Goal: Information Seeking & Learning: Check status

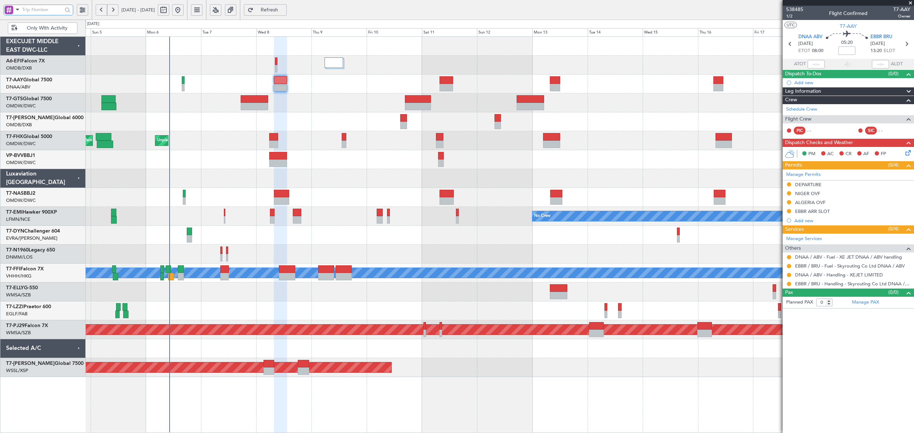
click at [40, 10] on input "text" at bounding box center [42, 9] width 40 height 11
click at [16, 10] on span at bounding box center [17, 9] width 9 height 9
drag, startPoint x: 21, startPoint y: 44, endPoint x: 30, endPoint y: 29, distance: 17.6
click at [22, 44] on div "A/C (Reg. or Type)" at bounding box center [51, 47] width 92 height 13
click at [33, 10] on input "text" at bounding box center [42, 9] width 40 height 11
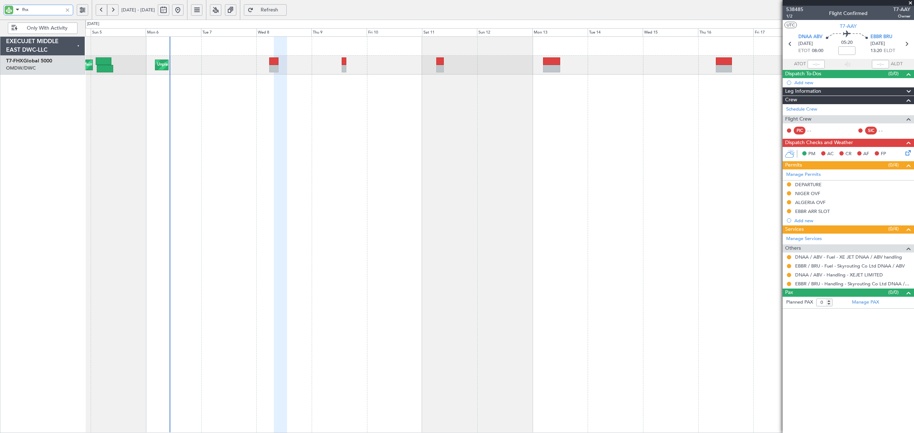
type input "fhx"
click at [100, 11] on button at bounding box center [101, 9] width 11 height 11
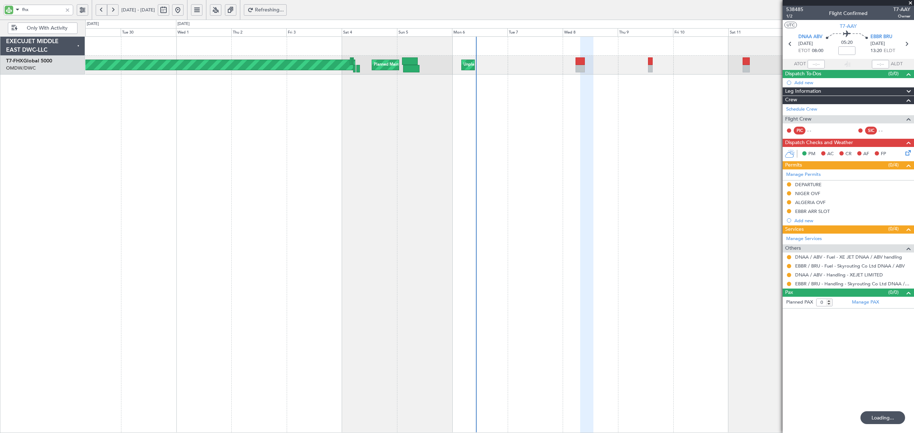
click at [100, 11] on button at bounding box center [101, 9] width 11 height 11
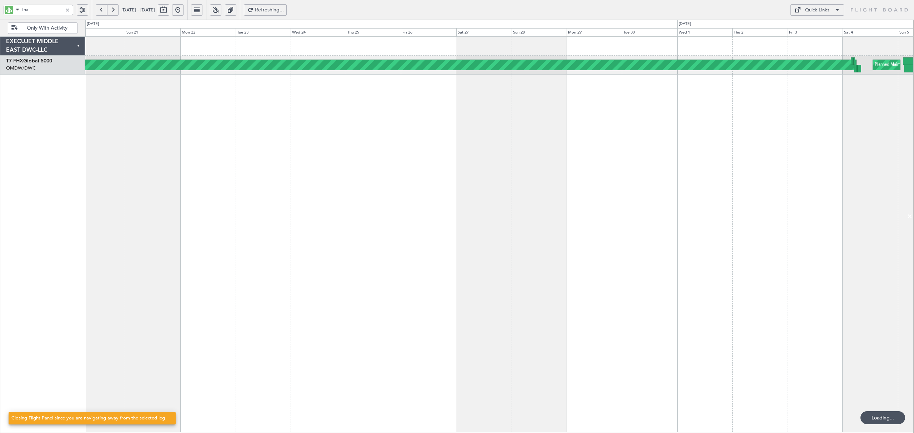
click at [100, 11] on button at bounding box center [101, 9] width 11 height 11
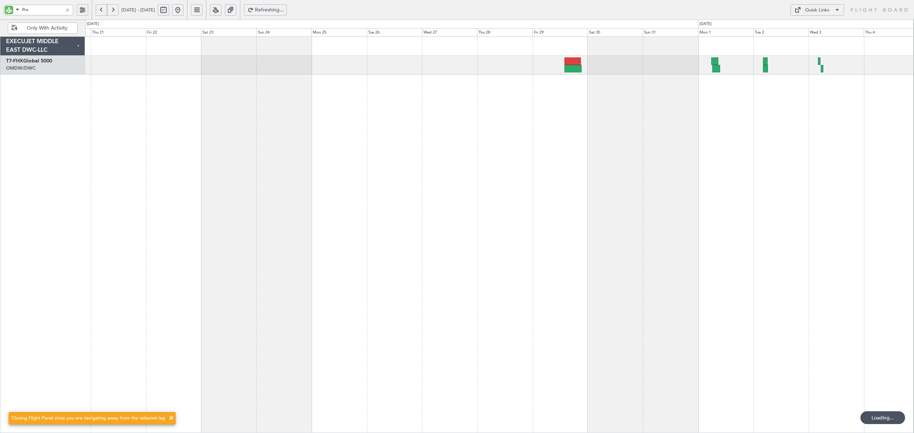
click at [169, 11] on button at bounding box center [163, 9] width 11 height 11
select select "8"
select select "2025"
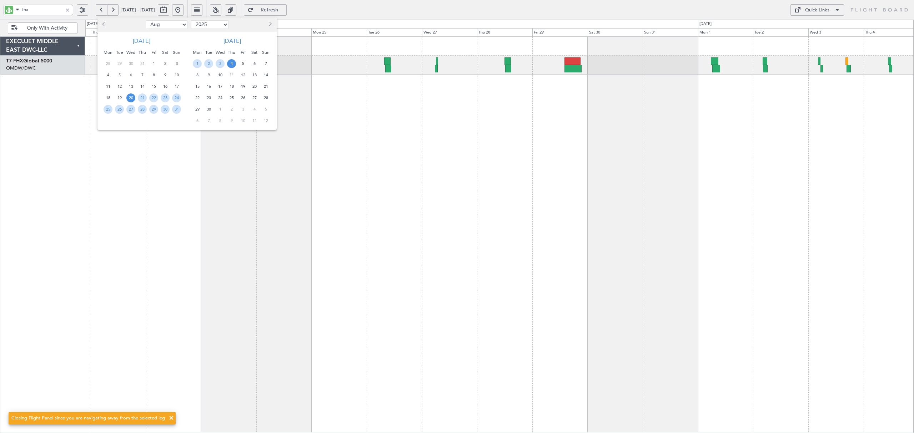
click at [163, 27] on select "Jan Feb Mar Apr May Jun Jul Aug Sep Oct Nov Dec" at bounding box center [167, 24] width 42 height 9
select select "6"
click at [146, 20] on select "Jan Feb Mar Apr May Jun Jul Aug Sep Oct Nov Dec" at bounding box center [167, 24] width 42 height 9
click at [156, 96] on span "20" at bounding box center [153, 97] width 9 height 9
click at [150, 108] on span "27" at bounding box center [153, 109] width 9 height 9
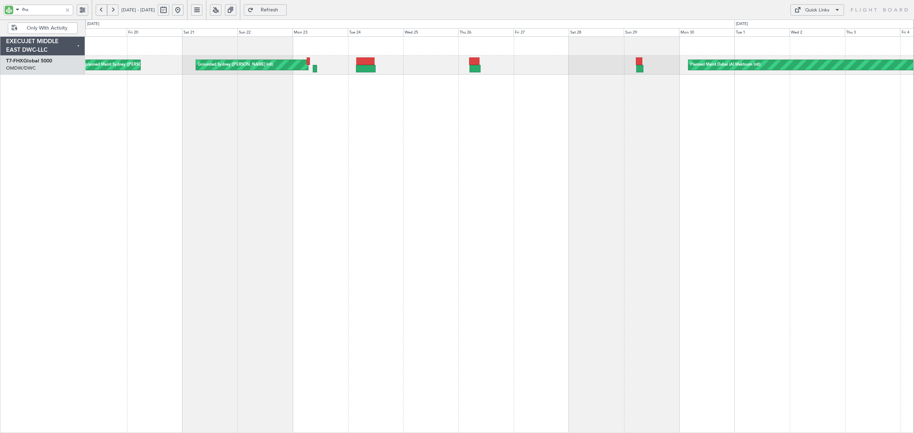
click at [112, 12] on button at bounding box center [112, 9] width 11 height 11
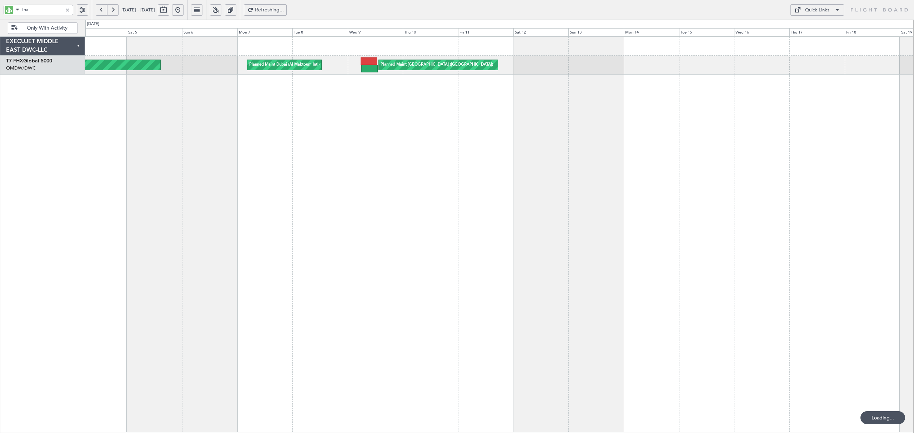
click at [112, 12] on button at bounding box center [112, 9] width 11 height 11
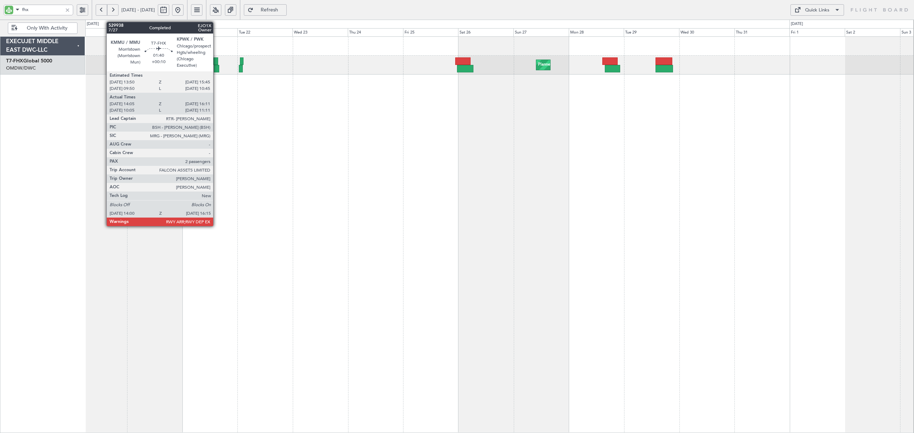
click at [216, 68] on div at bounding box center [216, 68] width 5 height 7
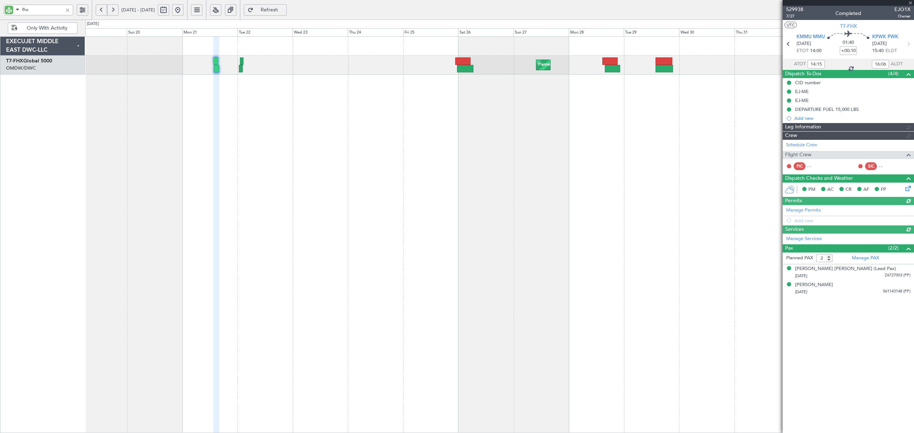
type input "[PERSON_NAME] ([PERSON_NAME])"
type input "6755"
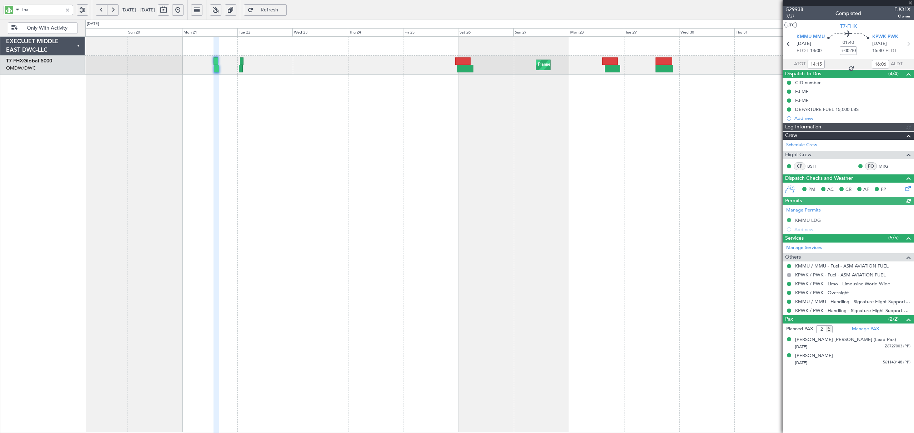
type input "[PERSON_NAME] ([PERSON_NAME])"
type input "6755"
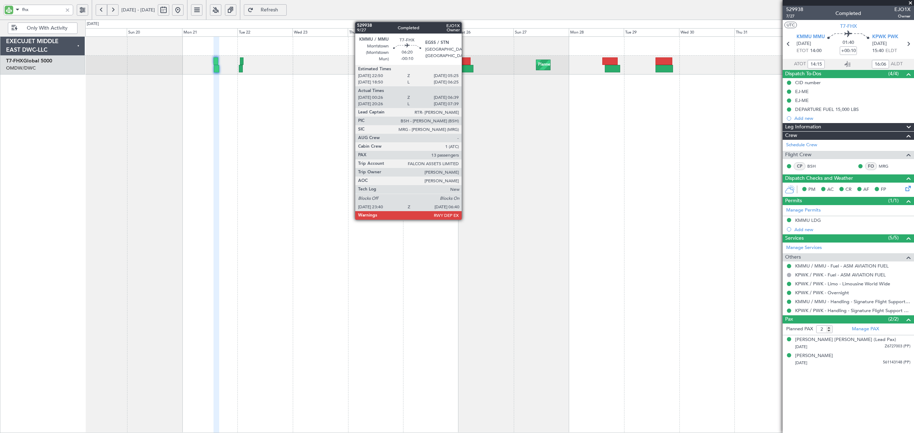
click at [465, 65] on div at bounding box center [465, 68] width 16 height 7
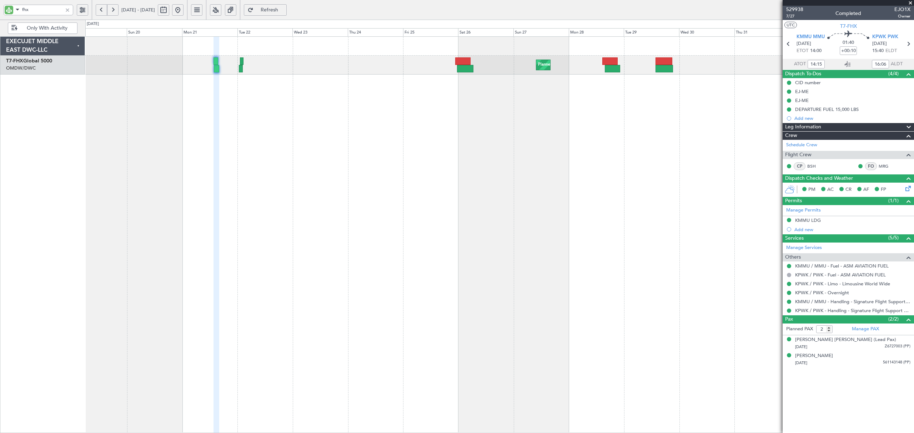
type input "[PERSON_NAME] ([PERSON_NAME])"
type input "6755"
type input "[PERSON_NAME] ([PERSON_NAME])"
type input "6755"
type input "[PERSON_NAME] ([PERSON_NAME])"
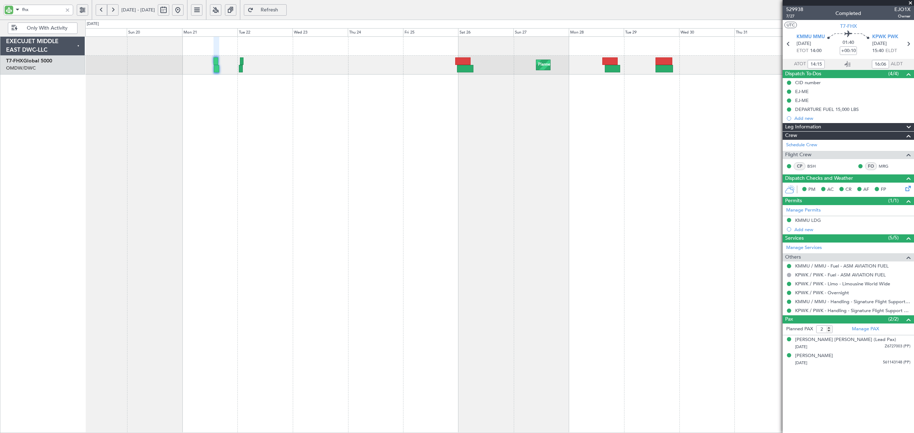
type input "6755"
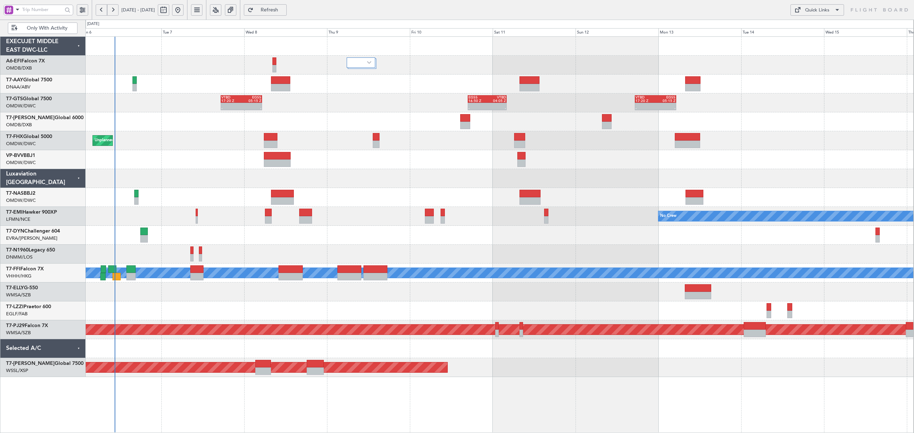
click at [225, 152] on div at bounding box center [499, 159] width 828 height 19
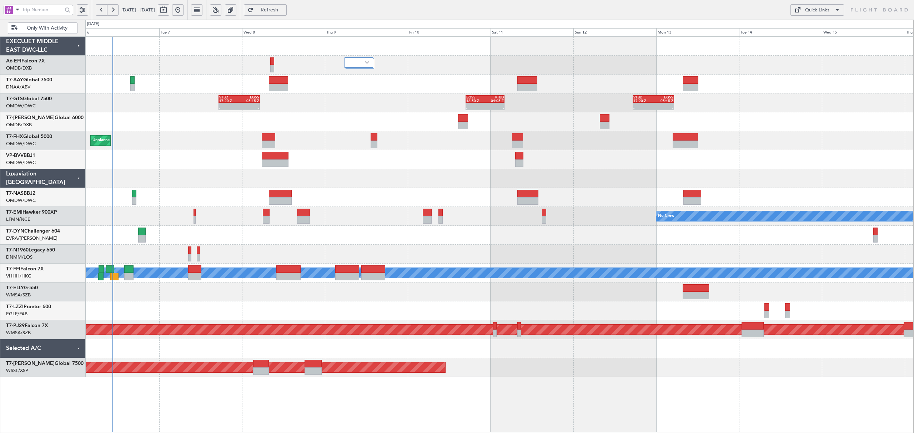
click at [238, 229] on div at bounding box center [499, 235] width 828 height 19
click at [96, 10] on button at bounding box center [101, 9] width 11 height 11
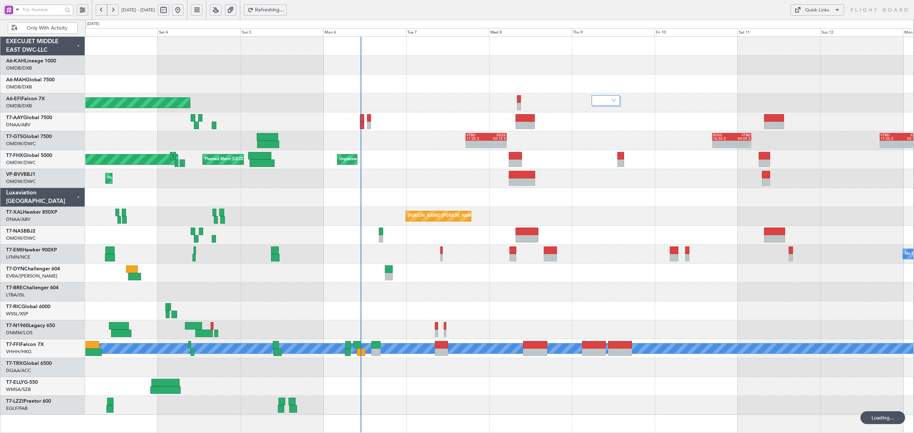
click at [96, 9] on button at bounding box center [101, 9] width 11 height 11
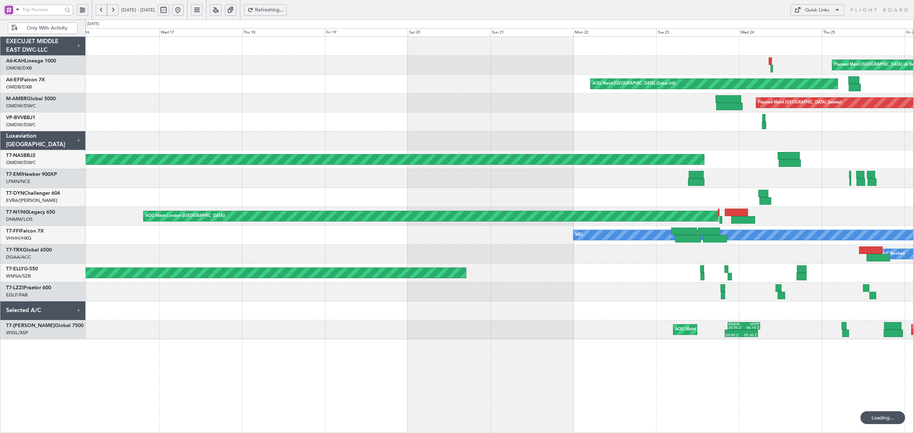
click at [96, 9] on button at bounding box center [101, 9] width 11 height 11
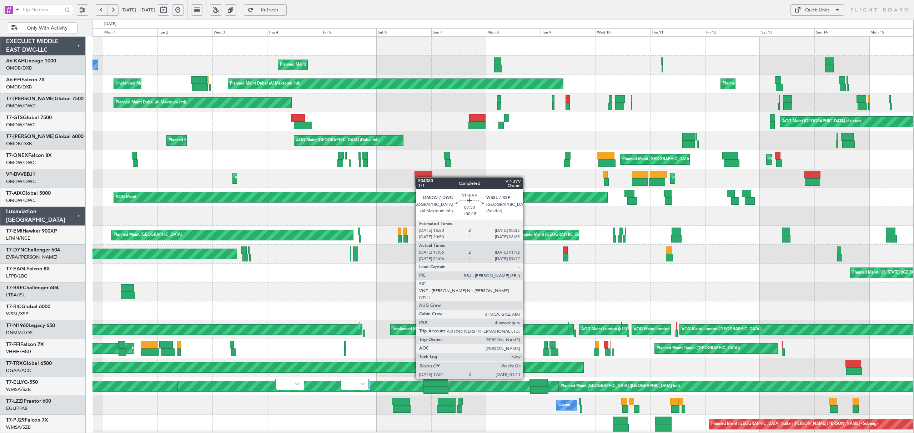
click at [420, 178] on div "Planned Maint Dubai (Al Maktoum Intl) No Crew Planned Maint [GEOGRAPHIC_DATA] (…" at bounding box center [502, 264] width 820 height 454
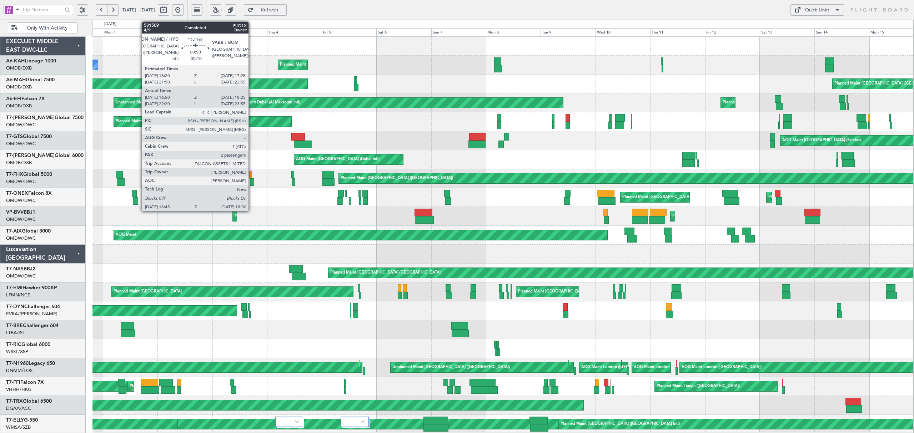
click at [252, 183] on div at bounding box center [252, 181] width 4 height 7
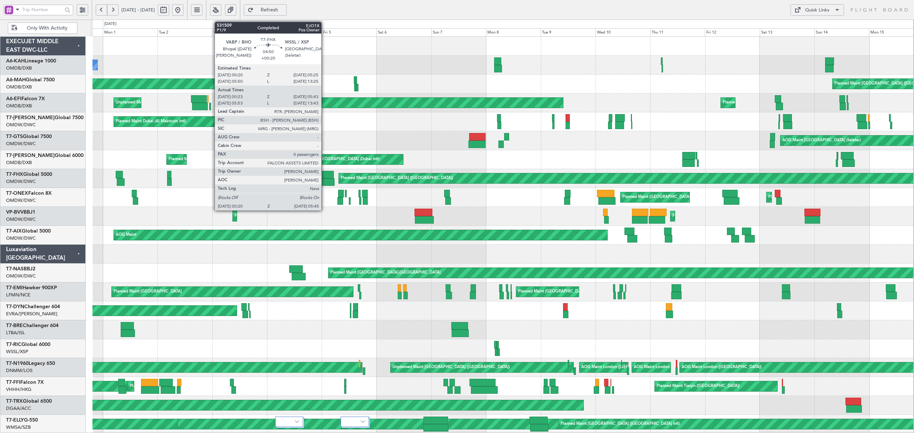
click at [324, 177] on div at bounding box center [328, 174] width 12 height 7
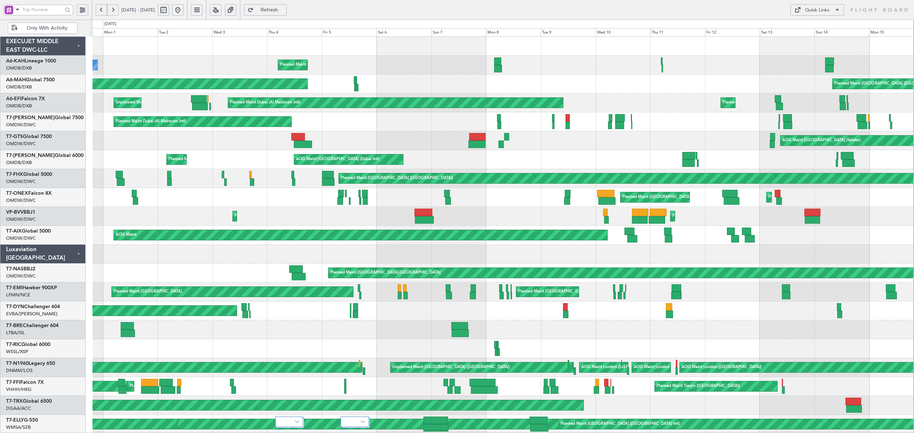
scroll to position [1, 0]
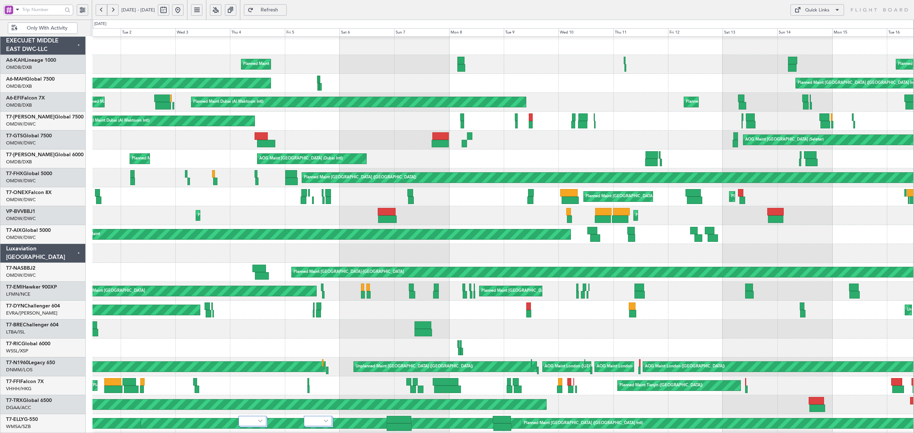
click at [272, 206] on div "Planned Maint Nice ([GEOGRAPHIC_DATA]) Planned Maint [GEOGRAPHIC_DATA] (Al Makt…" at bounding box center [502, 215] width 820 height 19
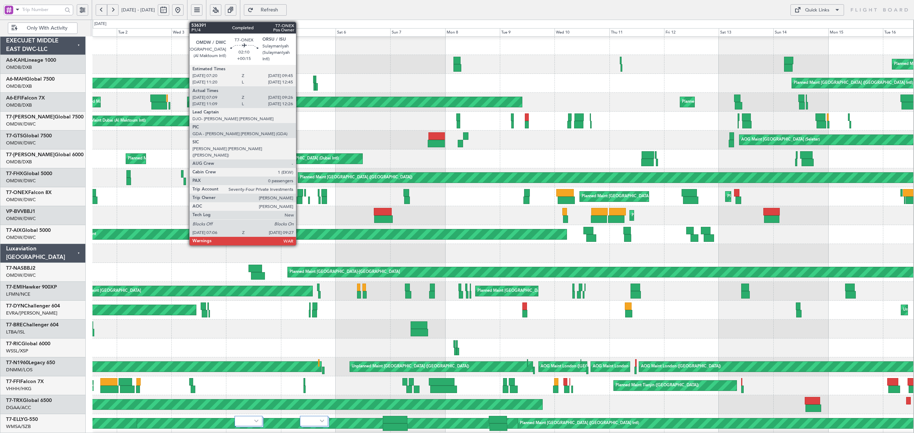
click at [299, 201] on div at bounding box center [300, 200] width 6 height 7
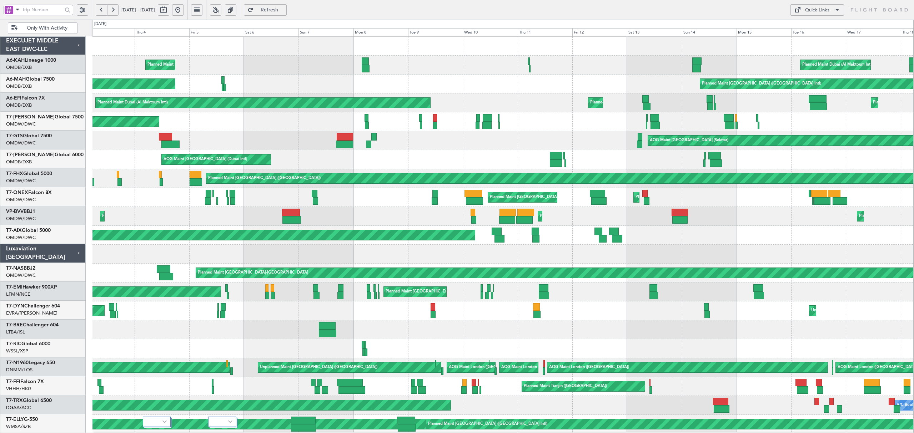
scroll to position [0, 0]
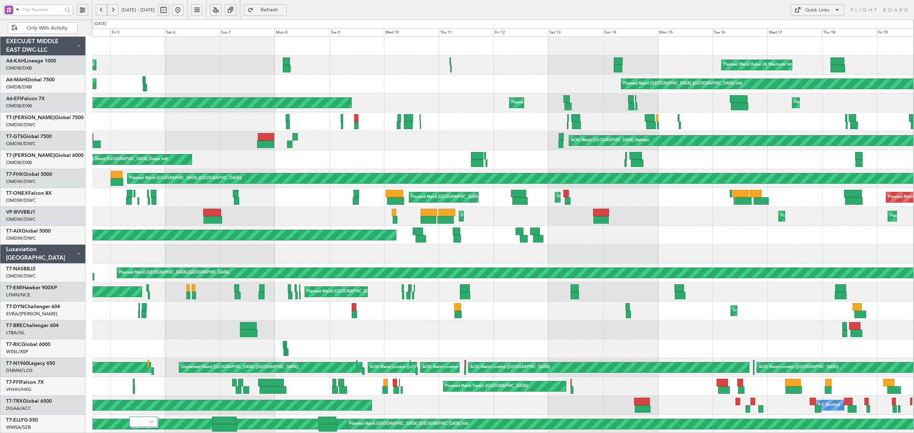
click at [299, 222] on div "Planned Maint Nice ([GEOGRAPHIC_DATA]) Planned Maint [GEOGRAPHIC_DATA] (Al Makt…" at bounding box center [502, 216] width 820 height 19
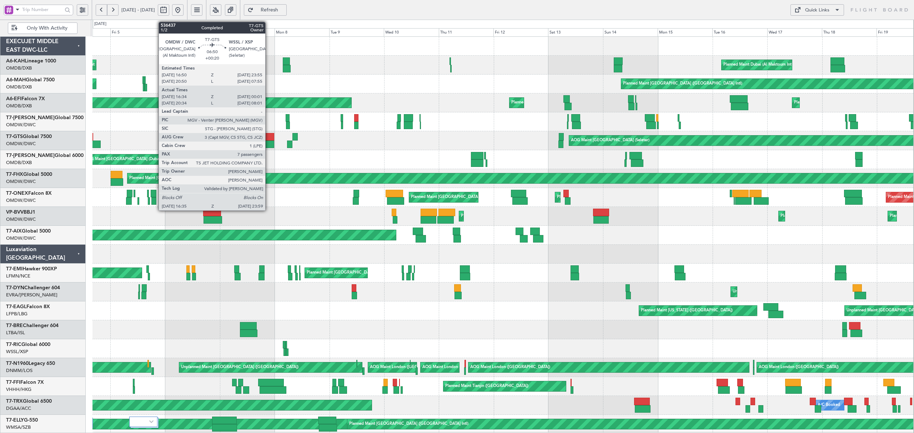
click at [268, 140] on div at bounding box center [266, 136] width 16 height 7
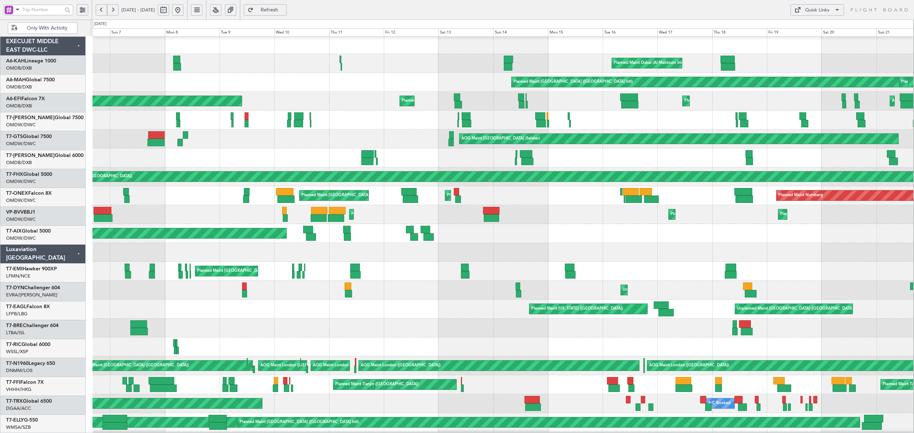
scroll to position [2, 0]
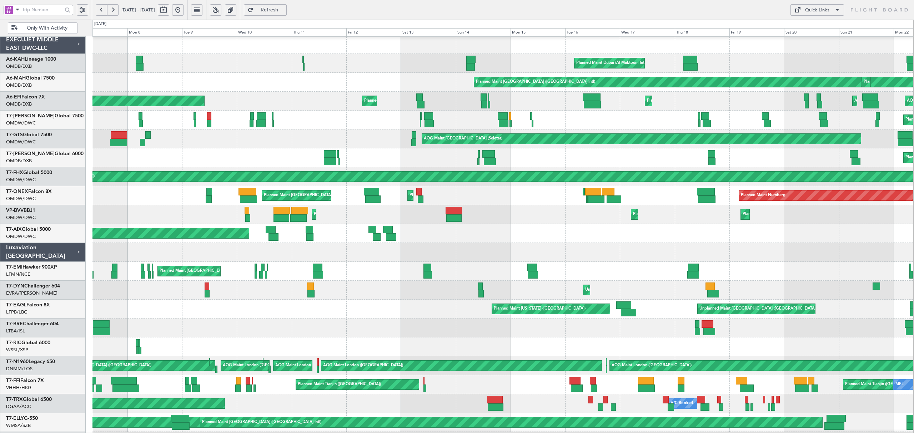
click at [274, 305] on div "Unplanned Maint [GEOGRAPHIC_DATA] ([GEOGRAPHIC_DATA]) Planned Maint [US_STATE] …" at bounding box center [502, 309] width 820 height 19
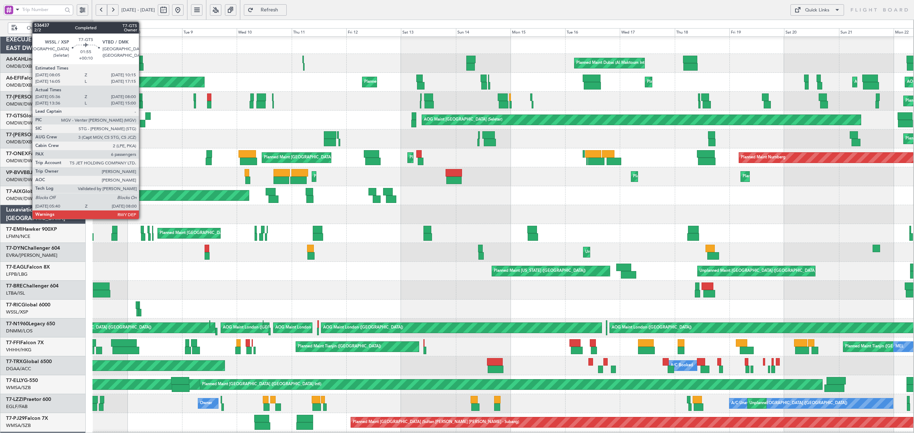
click at [142, 126] on div at bounding box center [142, 123] width 5 height 7
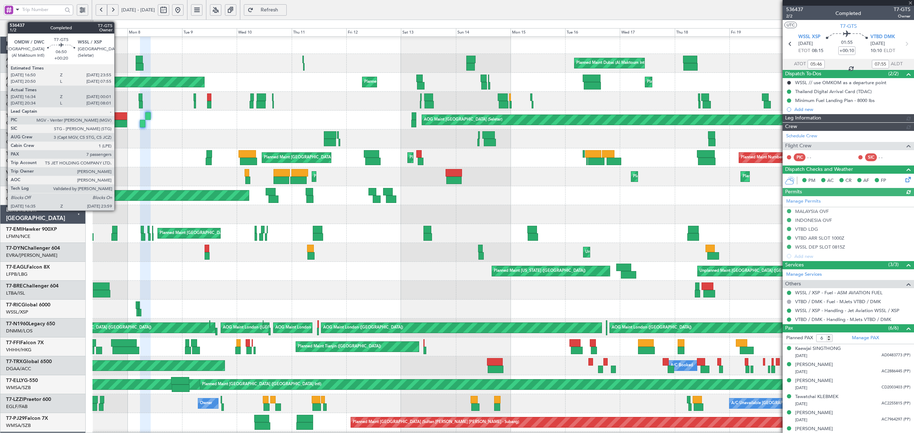
type input "Dherander Fithani (DHF)"
type input "7232"
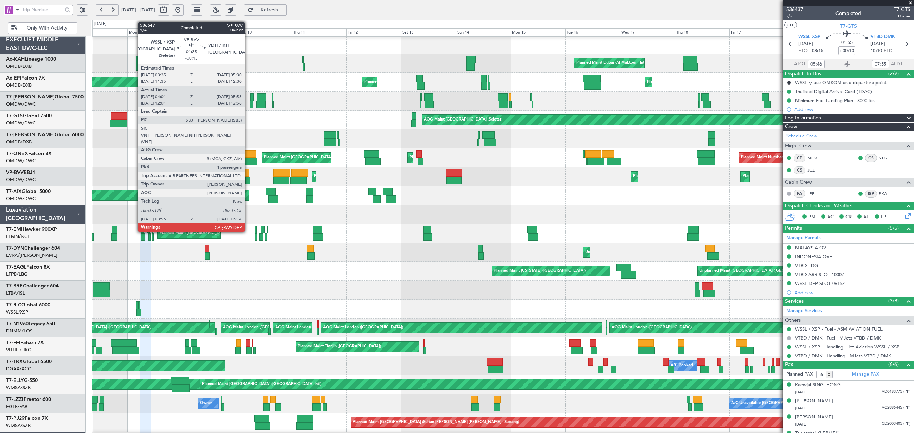
click at [248, 181] on div at bounding box center [247, 180] width 5 height 7
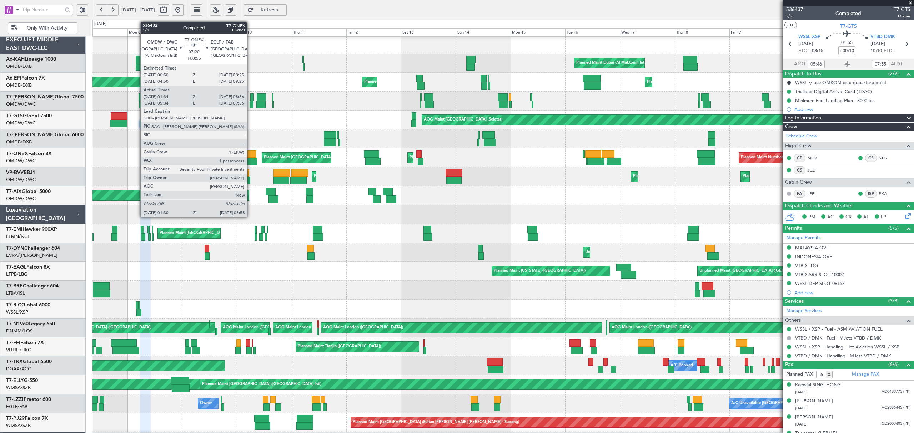
click at [249, 157] on div at bounding box center [246, 153] width 17 height 7
click at [253, 158] on div at bounding box center [248, 161] width 17 height 7
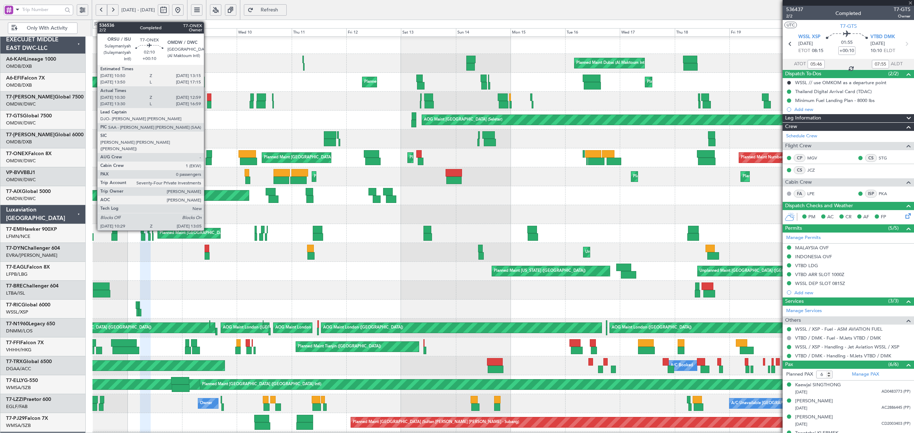
click at [207, 159] on div at bounding box center [209, 161] width 6 height 7
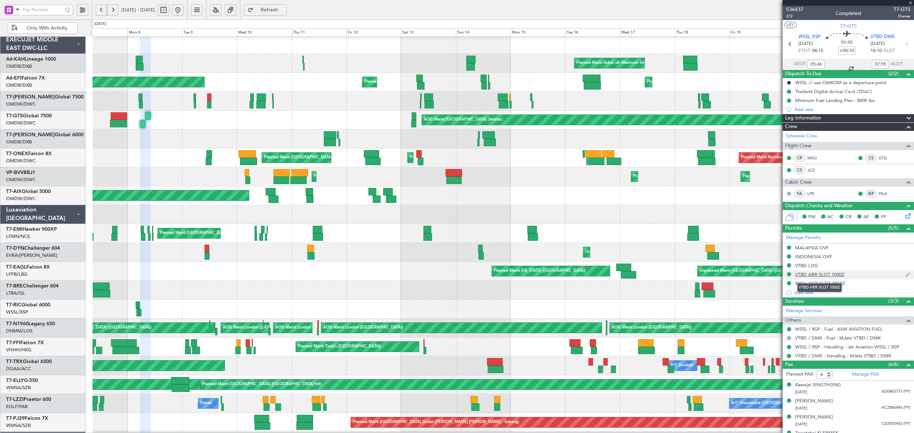
type input "10:40"
type input "12:54"
type input "0"
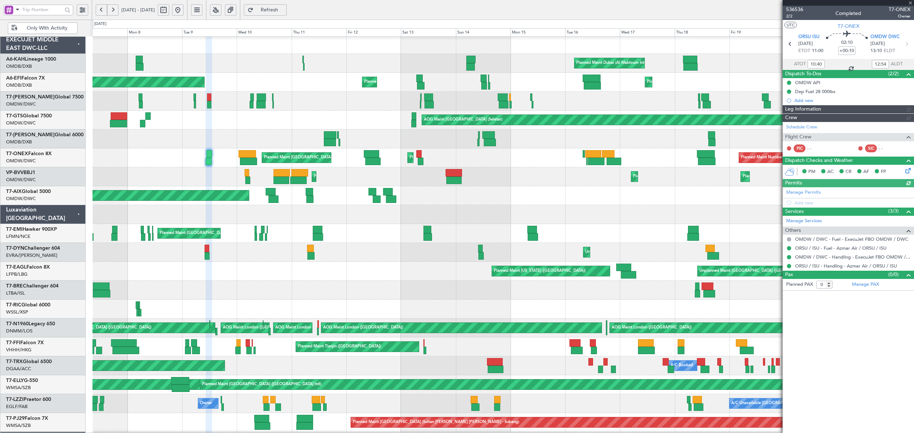
type input "[PERSON_NAME] (ANI)"
type input "7248"
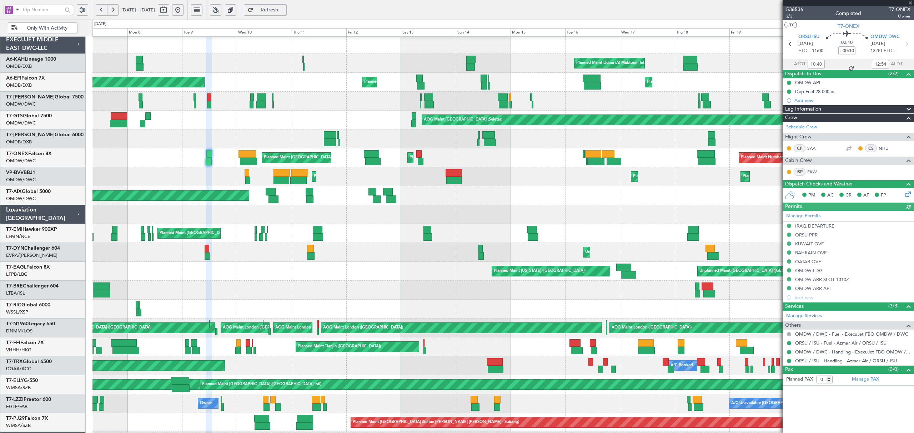
type input "[PERSON_NAME] (ANI)"
type input "7248"
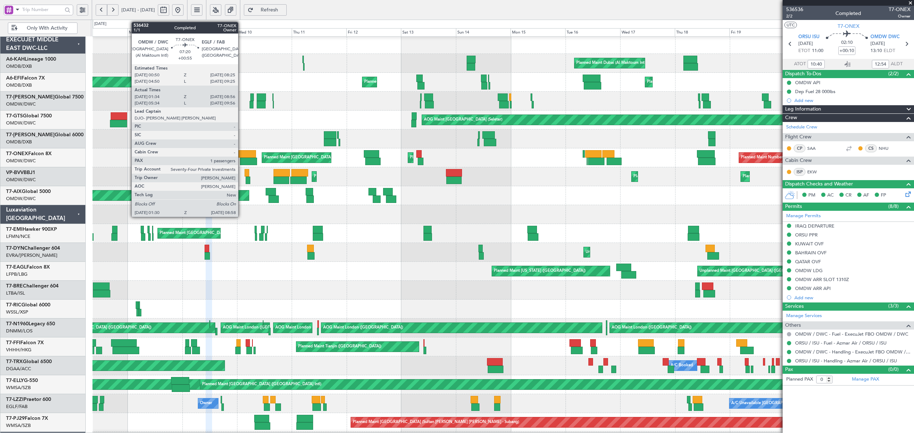
click at [241, 157] on div at bounding box center [246, 153] width 17 height 7
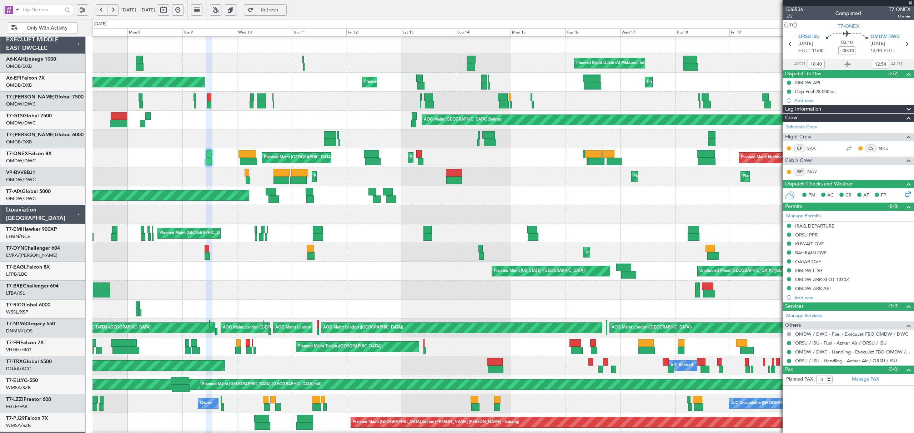
click at [290, 181] on div "Planned Maint Dubai (Al Maktoum Intl) Planned Maint [GEOGRAPHIC_DATA] (Al Makto…" at bounding box center [502, 176] width 820 height 19
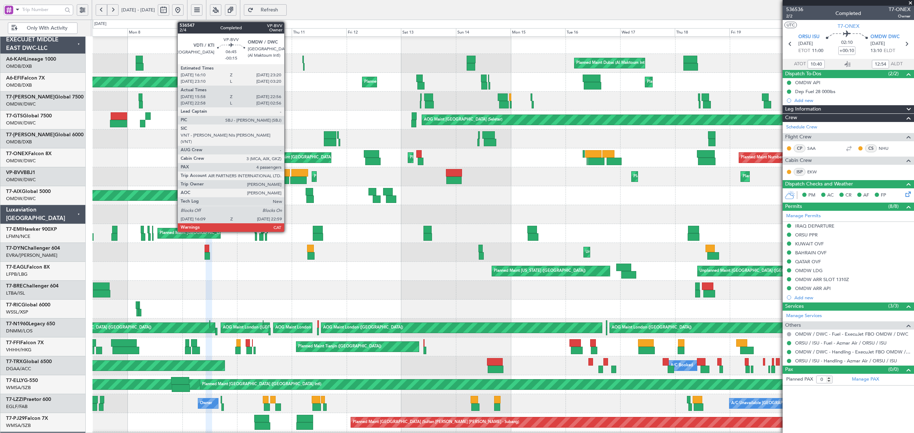
click at [287, 180] on div at bounding box center [281, 180] width 16 height 7
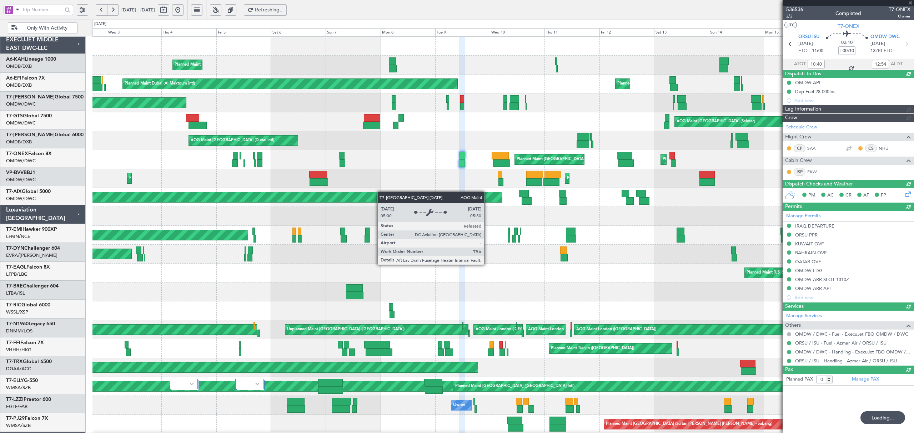
scroll to position [0, 0]
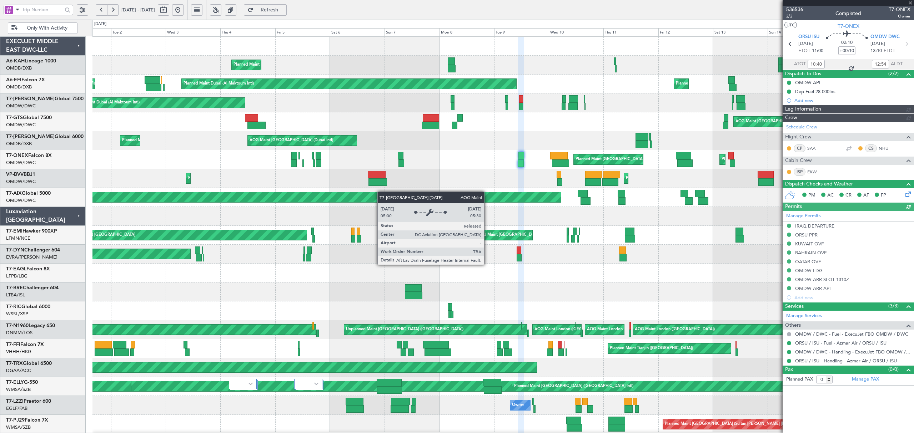
type input "[PERSON_NAME] (ANI)"
type input "7248"
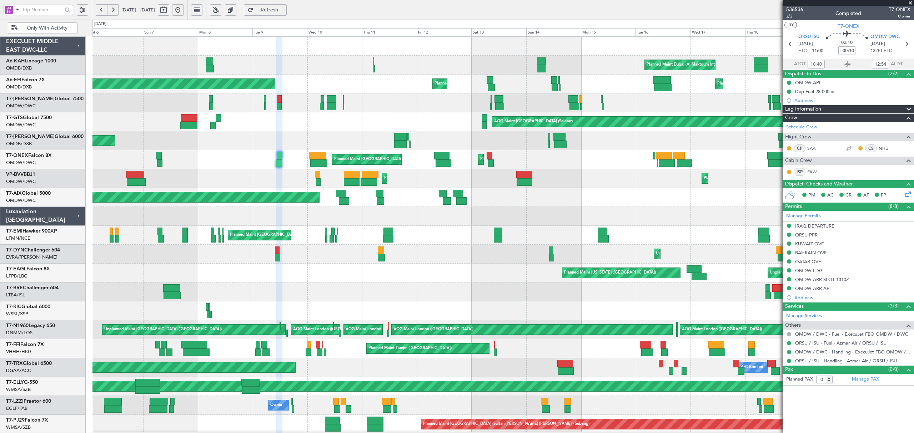
type input "[PERSON_NAME] (ANI)"
type input "7248"
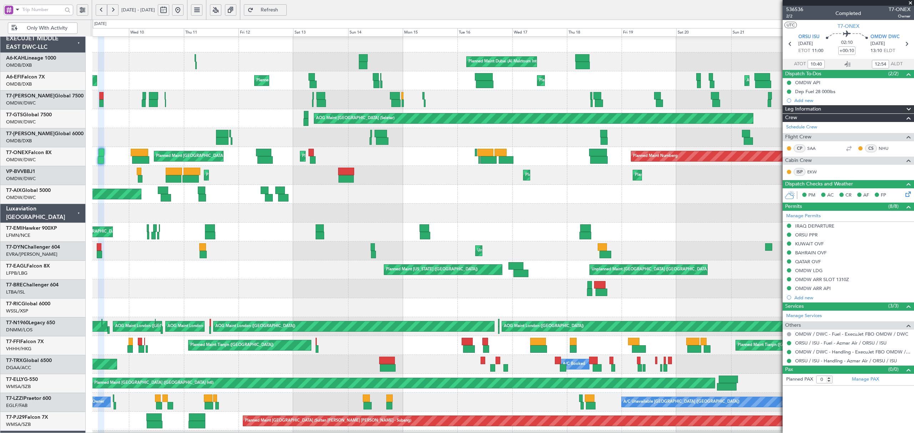
scroll to position [4, 0]
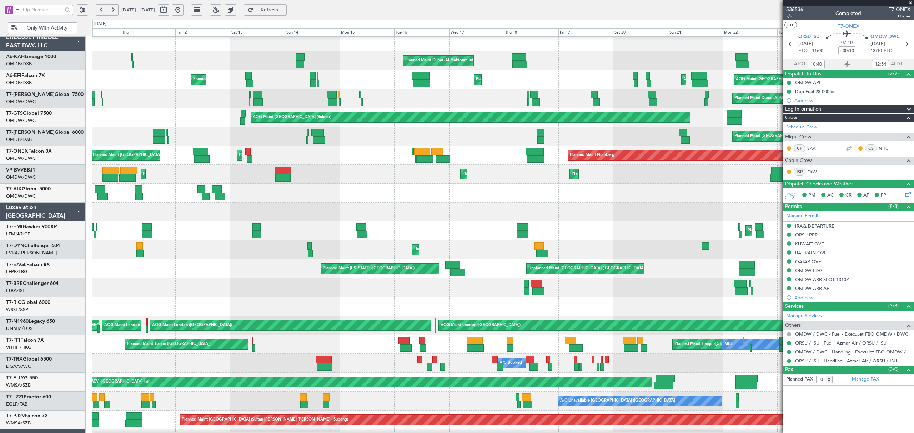
click at [214, 256] on div "Unplanned Maint [GEOGRAPHIC_DATA] (Riga Intl)" at bounding box center [502, 250] width 820 height 19
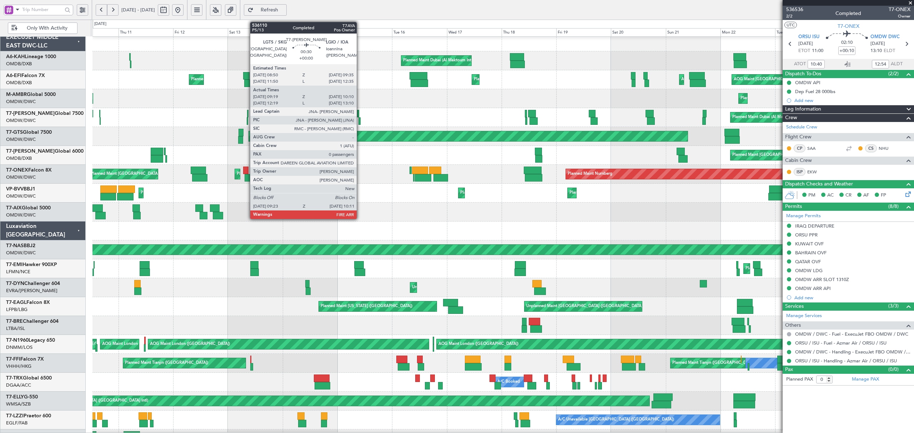
click at [360, 122] on div at bounding box center [359, 120] width 2 height 7
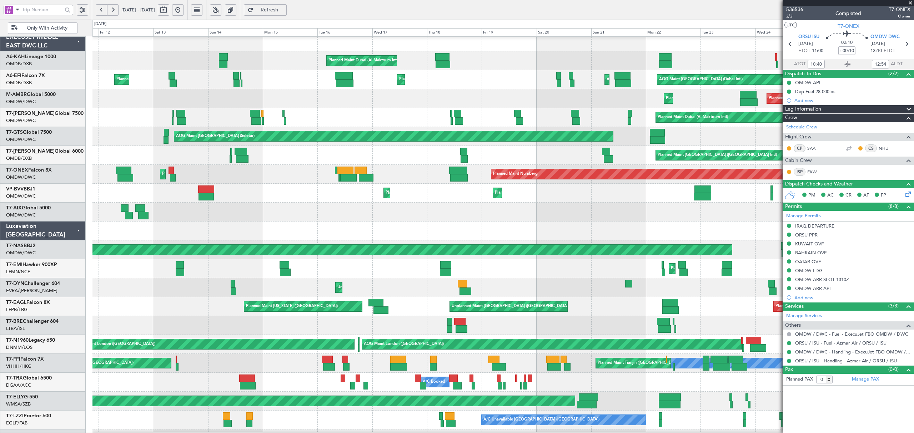
click at [278, 186] on div "Planned Maint Dubai (Al Maktoum Intl) Planned Maint [GEOGRAPHIC_DATA] (Al Makto…" at bounding box center [502, 193] width 820 height 19
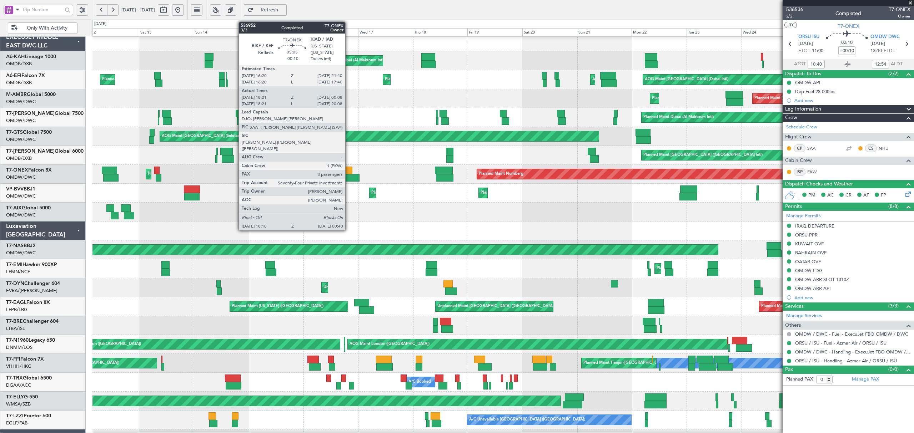
click at [348, 177] on div at bounding box center [351, 177] width 15 height 7
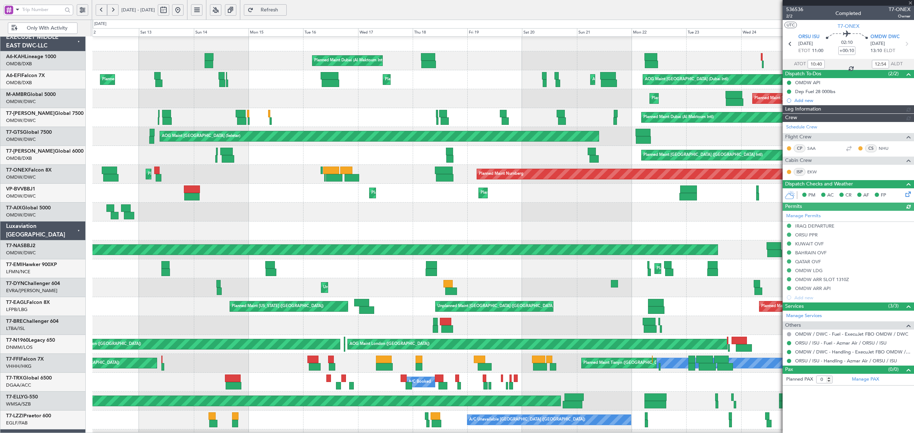
type input "[PERSON_NAME] (ANI)"
type input "7248"
type input "[PERSON_NAME] (ANI)"
type input "7248"
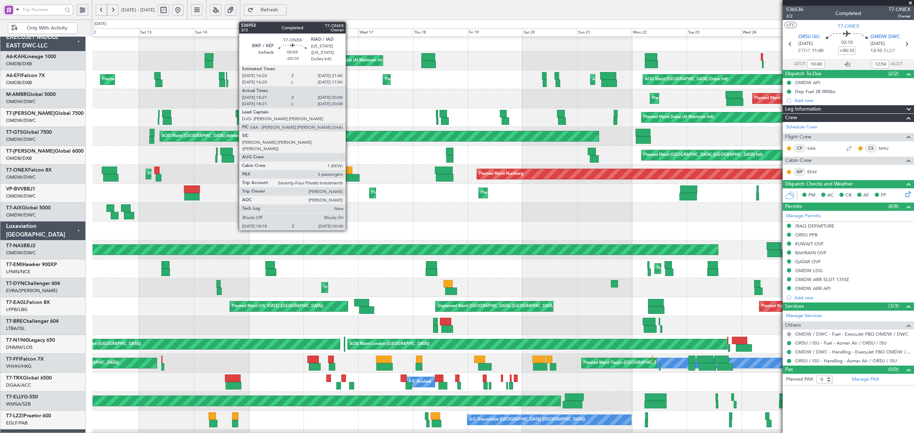
click at [349, 180] on div at bounding box center [351, 177] width 15 height 7
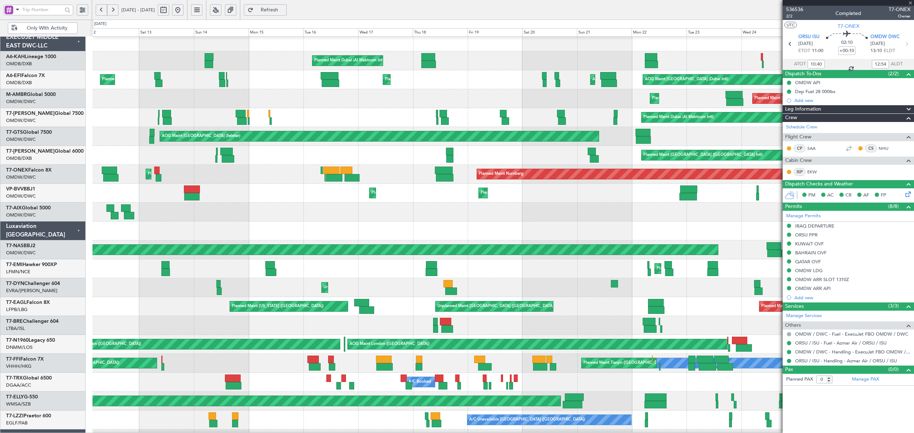
type input "-00:10"
type input "18:31"
type input "00:03"
type input "3"
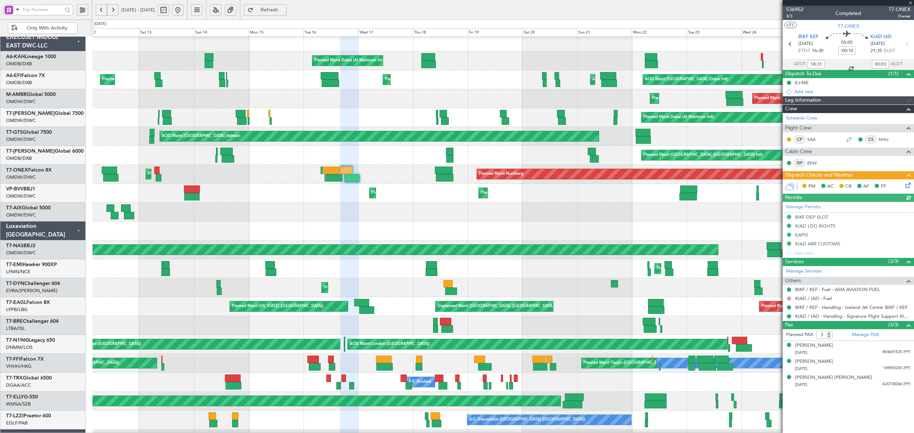
type input "[PERSON_NAME] ([PERSON_NAME])"
type input "7311"
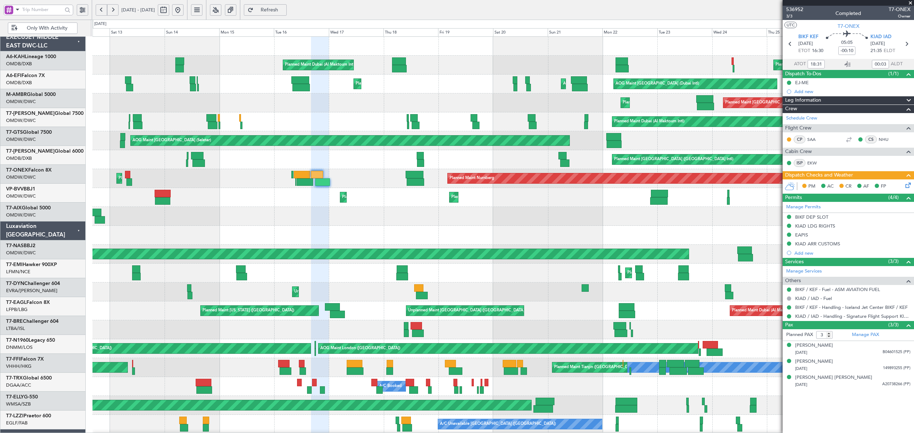
scroll to position [0, 0]
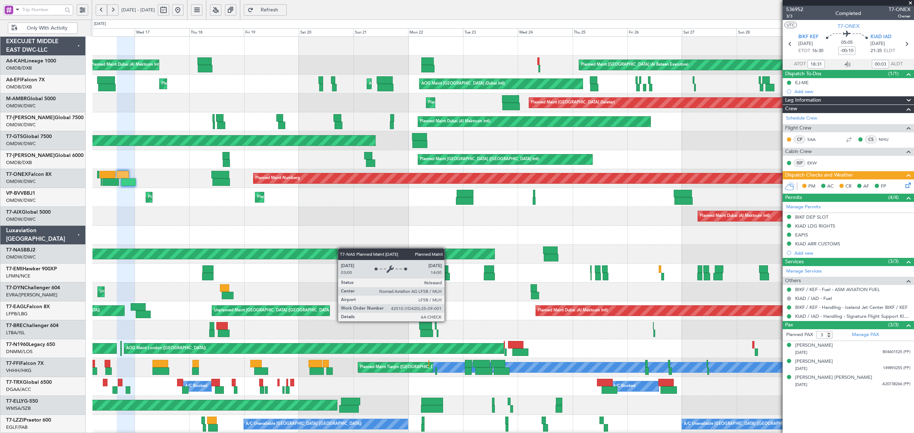
click at [235, 254] on div "Planned Maint [GEOGRAPHIC_DATA] (Al Bateen Executive) Planned Maint [GEOGRAPHIC…" at bounding box center [502, 264] width 820 height 454
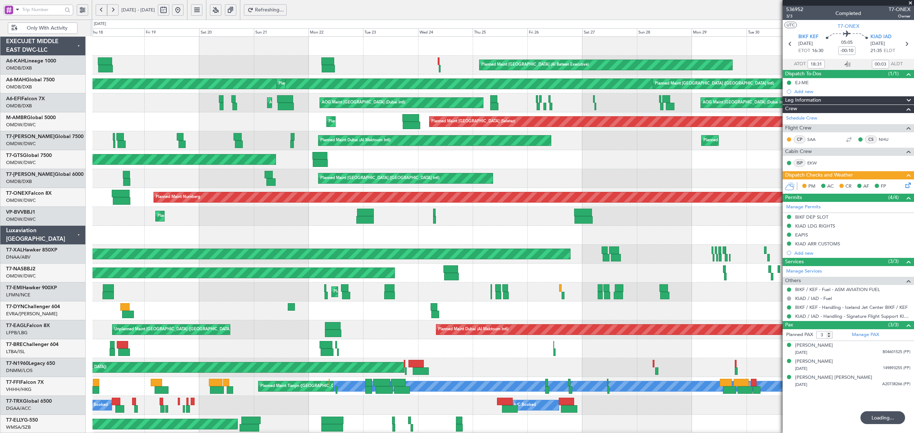
click at [243, 226] on div "Planned Maint Dubai (Al Maktoum Intl) Planned Maint [GEOGRAPHIC_DATA] (Al Makto…" at bounding box center [502, 216] width 820 height 19
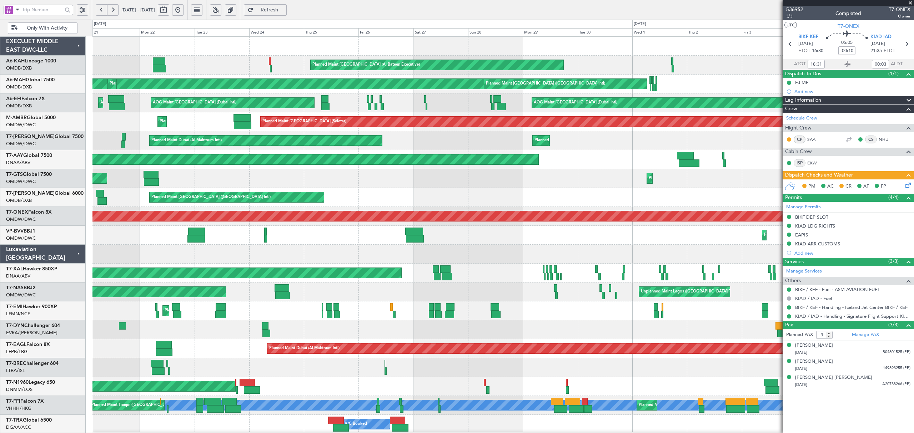
click at [393, 177] on div "Planned Maint [GEOGRAPHIC_DATA] (Al Bateen Executive) Planned Maint [GEOGRAPHIC…" at bounding box center [502, 273] width 820 height 473
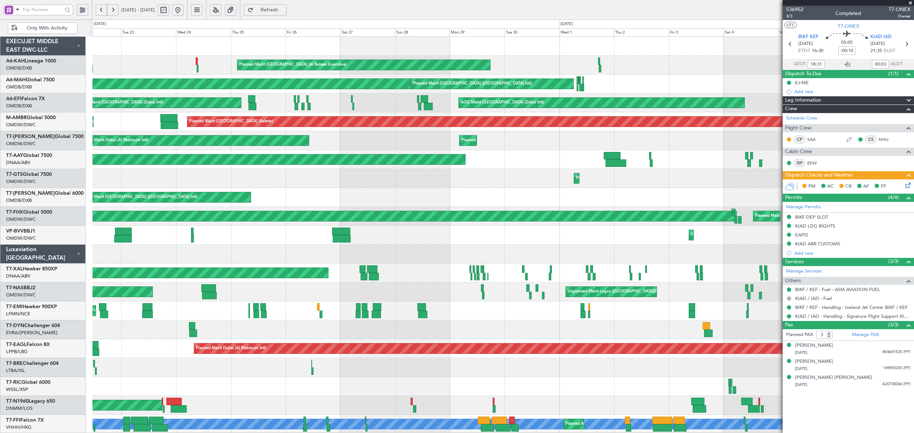
click at [409, 261] on div at bounding box center [502, 254] width 820 height 19
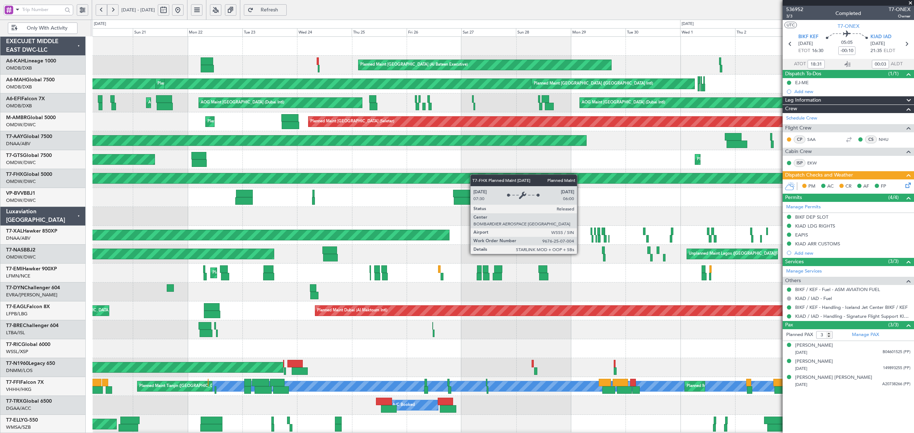
click at [593, 184] on div "Planned Maint [GEOGRAPHIC_DATA] (Al Bateen Executive) Planned Maint [GEOGRAPHIC…" at bounding box center [502, 264] width 820 height 454
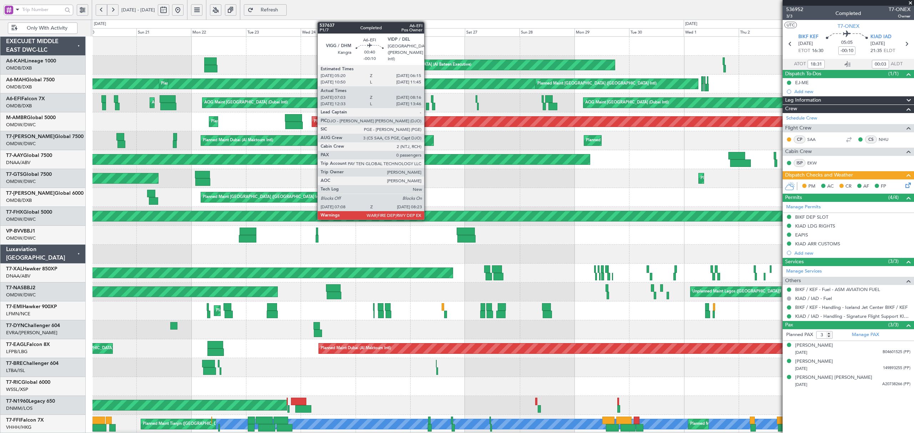
click at [427, 107] on div at bounding box center [427, 106] width 3 height 7
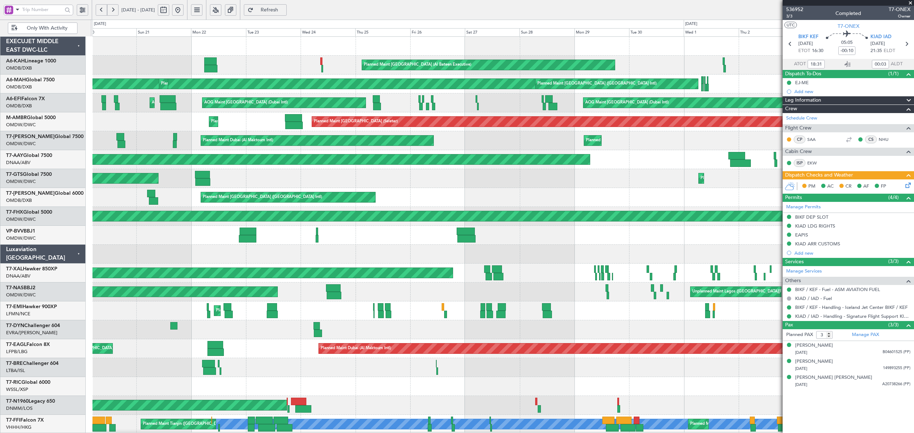
click at [16, 10] on span at bounding box center [17, 9] width 9 height 9
click at [16, 48] on div "A/C (Reg. or Type)" at bounding box center [51, 47] width 92 height 13
click at [23, 6] on input "text" at bounding box center [42, 9] width 40 height 11
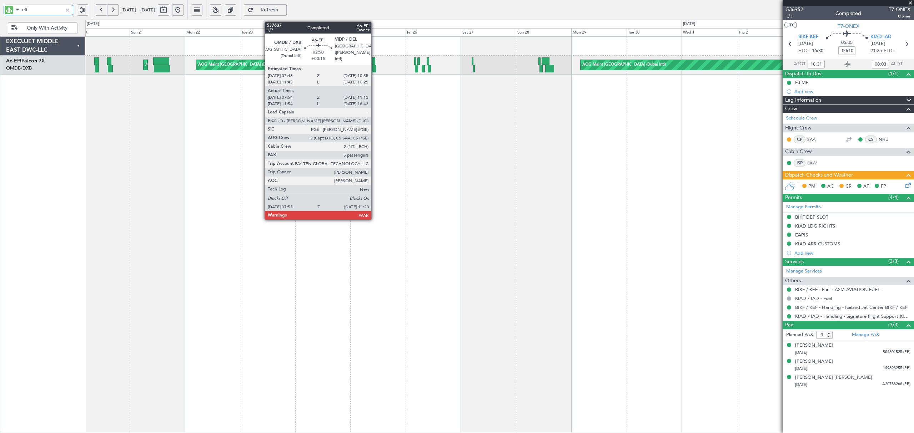
click at [374, 69] on div at bounding box center [372, 68] width 8 height 7
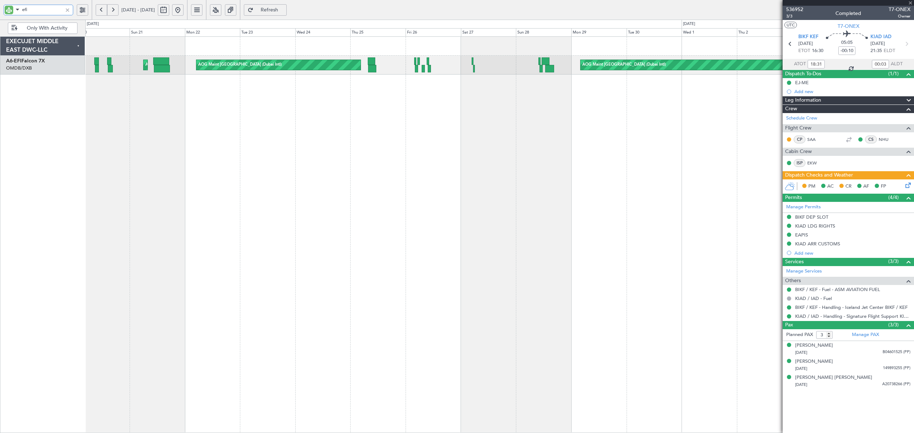
click at [374, 69] on div at bounding box center [372, 68] width 8 height 7
type input "efi"
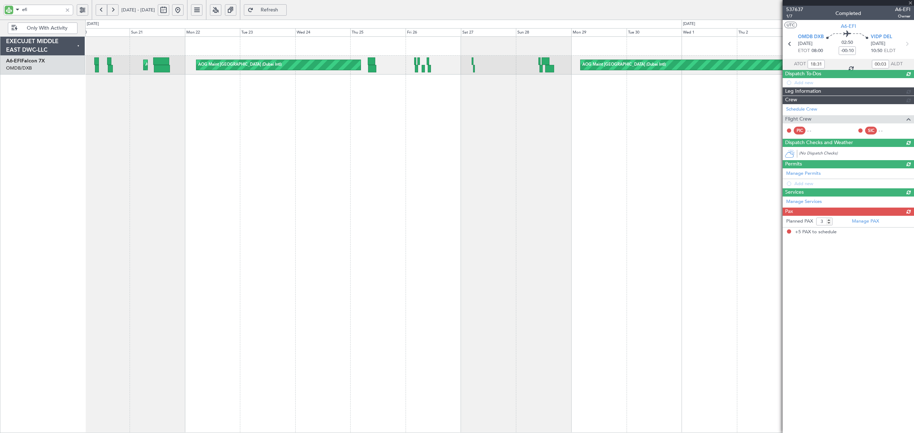
type input "+00:15"
type input "08:09"
type input "11:08"
type input "5"
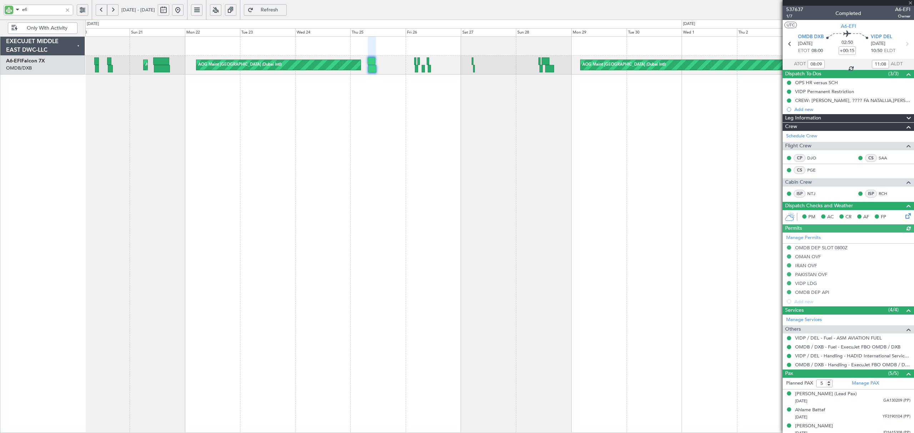
type input "[PERSON_NAME] (ANI)"
type input "7352"
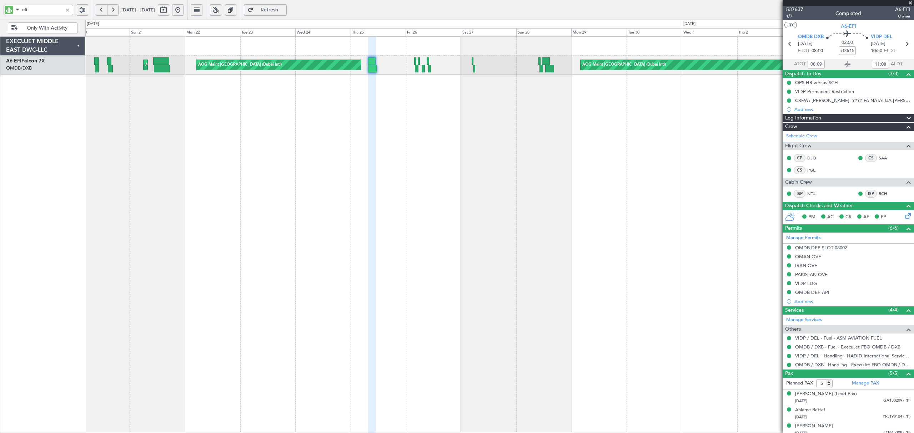
type input "[PERSON_NAME] (ANI)"
type input "7352"
type input "[PERSON_NAME] (ANI)"
type input "7352"
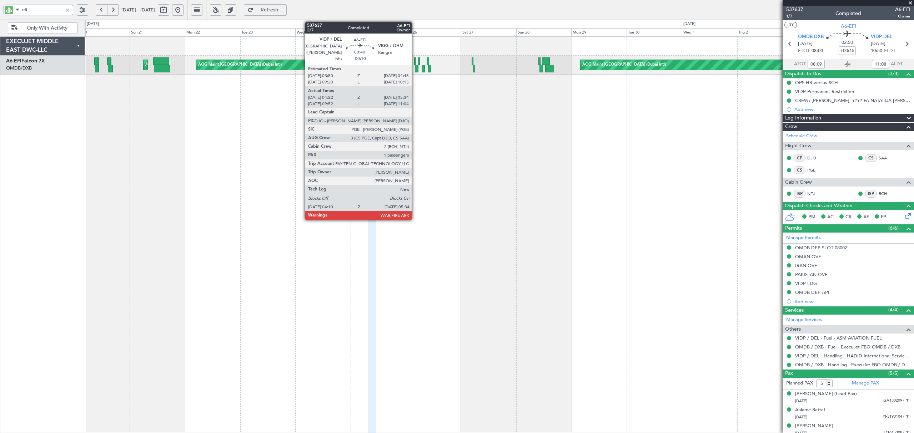
click at [415, 61] on div at bounding box center [415, 60] width 2 height 7
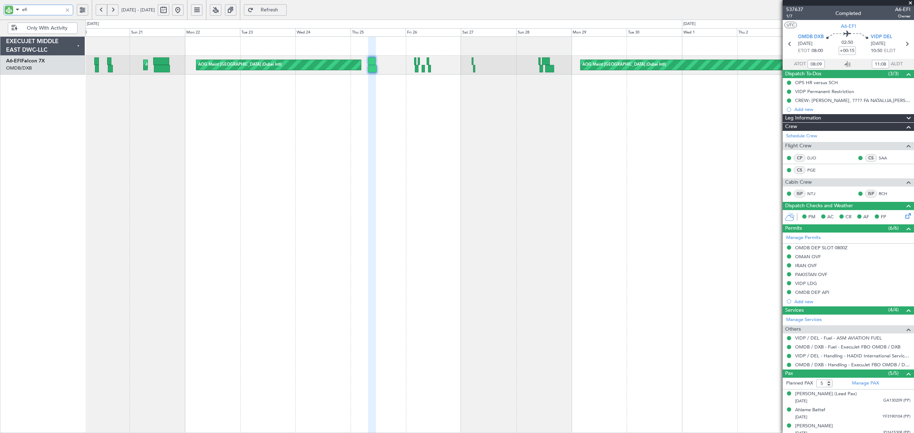
click at [417, 130] on div "AOG Maint [GEOGRAPHIC_DATA] (Dubai Intl) AOG Maint AOG Maint [GEOGRAPHIC_DATA] …" at bounding box center [499, 234] width 828 height 397
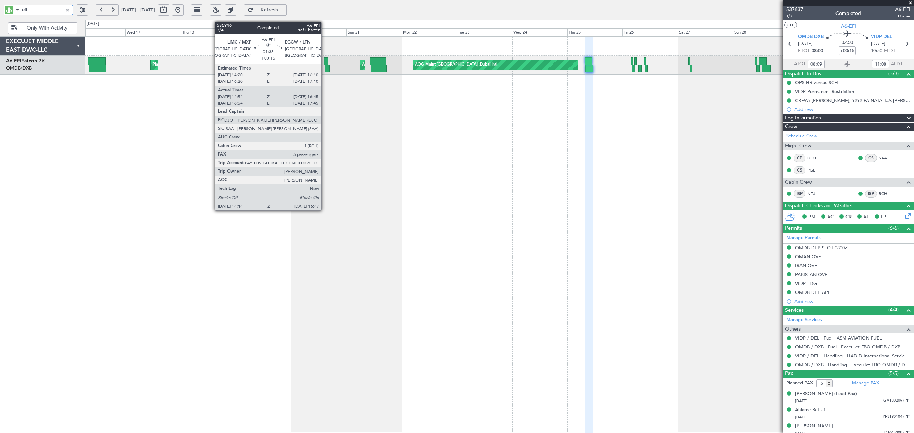
click at [324, 69] on div at bounding box center [326, 68] width 5 height 7
click at [326, 70] on div at bounding box center [326, 68] width 5 height 7
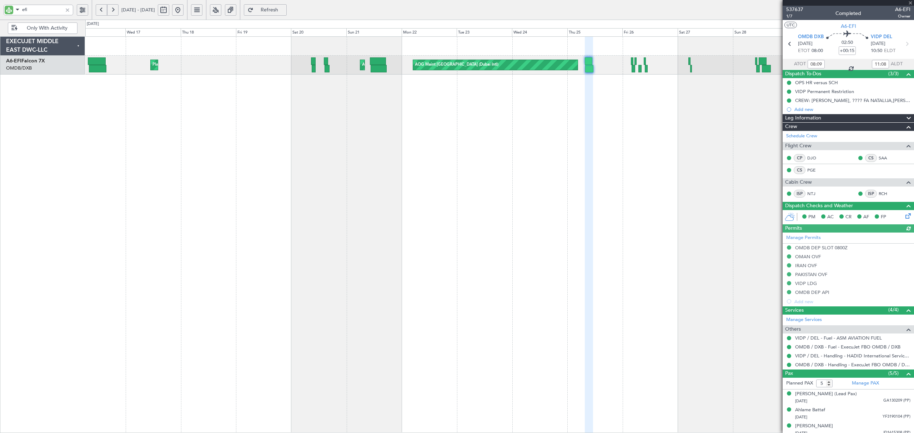
type input "[PERSON_NAME] (ANI)"
type input "7352"
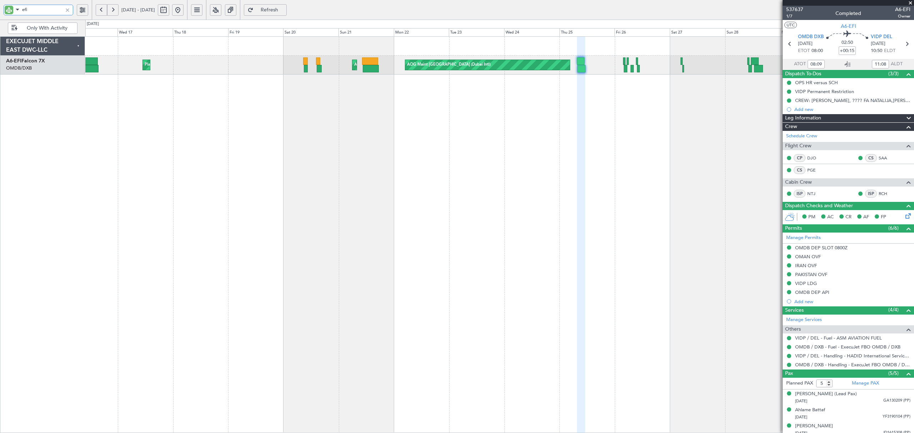
click at [262, 172] on div "AOG Maint [GEOGRAPHIC_DATA] (Dubai Intl) Planned Maint [GEOGRAPHIC_DATA] ([GEOG…" at bounding box center [499, 234] width 828 height 397
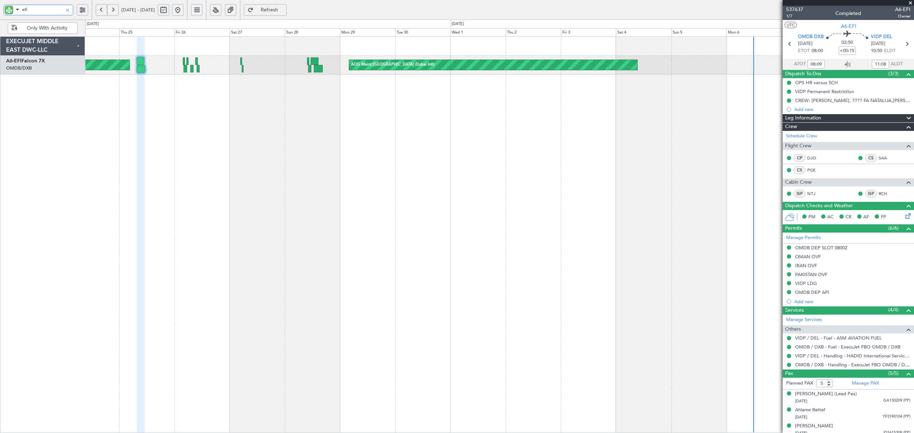
click at [320, 178] on div "AOG Maint [GEOGRAPHIC_DATA] (Dubai Intl) AOG Maint [GEOGRAPHIC_DATA] (Dubai Int…" at bounding box center [499, 234] width 828 height 397
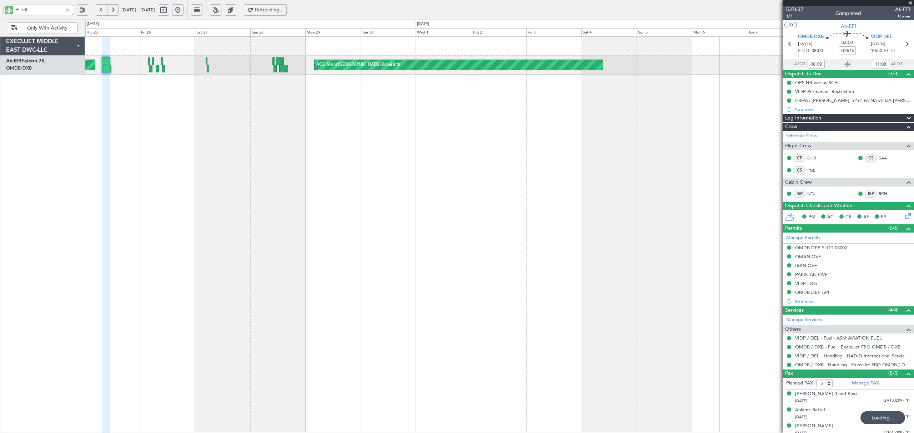
click at [536, 150] on div "AOG Maint [GEOGRAPHIC_DATA] (Dubai Intl) AOG Maint [GEOGRAPHIC_DATA] (Dubai Int…" at bounding box center [499, 234] width 828 height 397
click at [69, 8] on div at bounding box center [68, 10] width 8 height 8
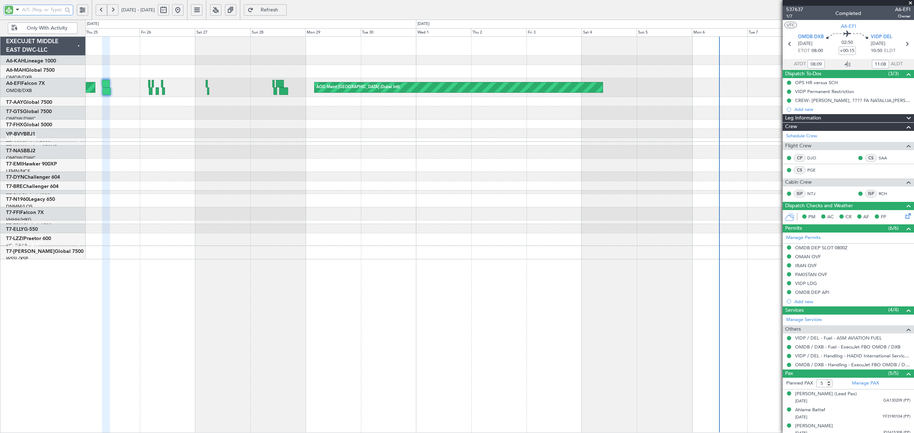
click at [298, 286] on div "AOG Maint [GEOGRAPHIC_DATA] (Dubai Intl) AOG Maint [GEOGRAPHIC_DATA] (Dubai Int…" at bounding box center [499, 234] width 828 height 397
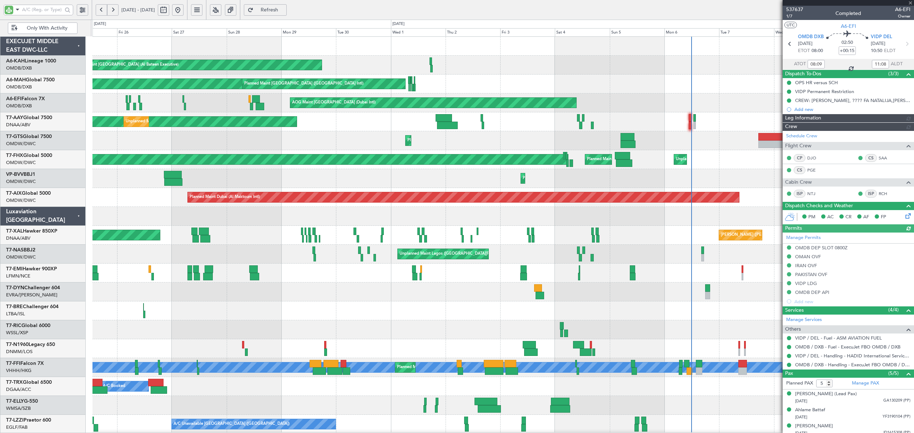
type input "[PERSON_NAME] (ANI)"
type input "7352"
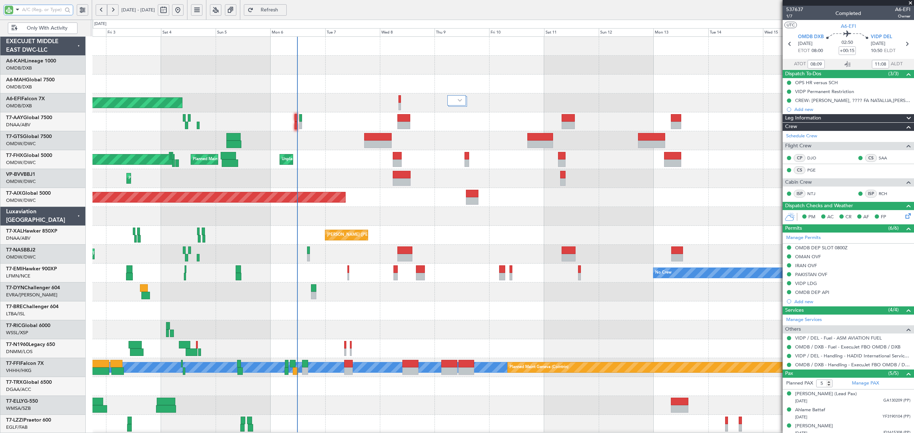
click at [206, 297] on div "Planned Maint [GEOGRAPHIC_DATA] (Al Bateen Executive) Planned Maint [GEOGRAPHIC…" at bounding box center [502, 254] width 820 height 435
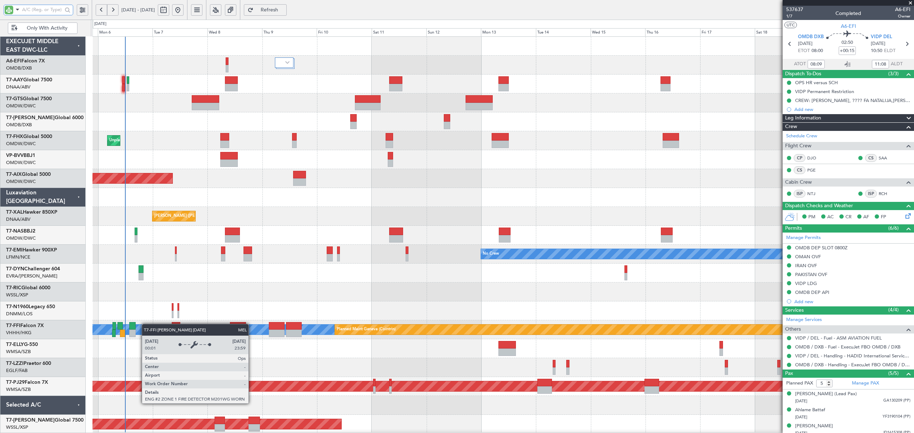
click at [145, 326] on div "AOG Maint [GEOGRAPHIC_DATA] (Dubai Intl) Planned Maint [GEOGRAPHIC_DATA] (Selet…" at bounding box center [502, 235] width 820 height 397
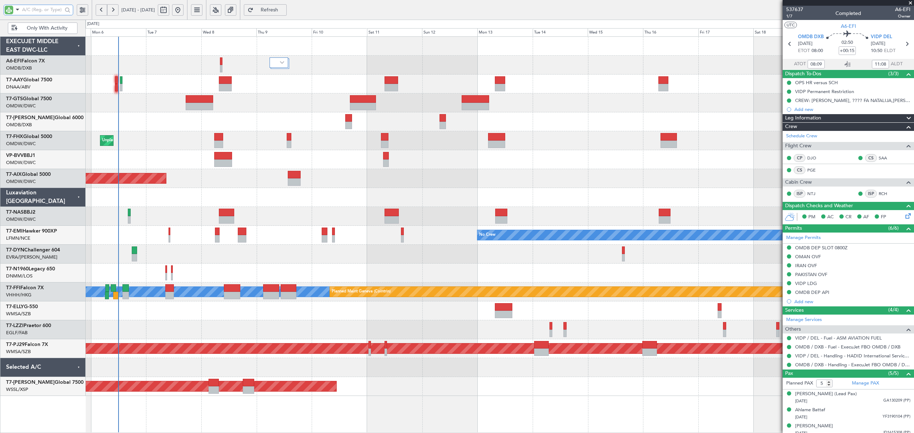
click at [328, 189] on div at bounding box center [499, 197] width 828 height 19
type input "[PERSON_NAME] (ANI)"
type input "7352"
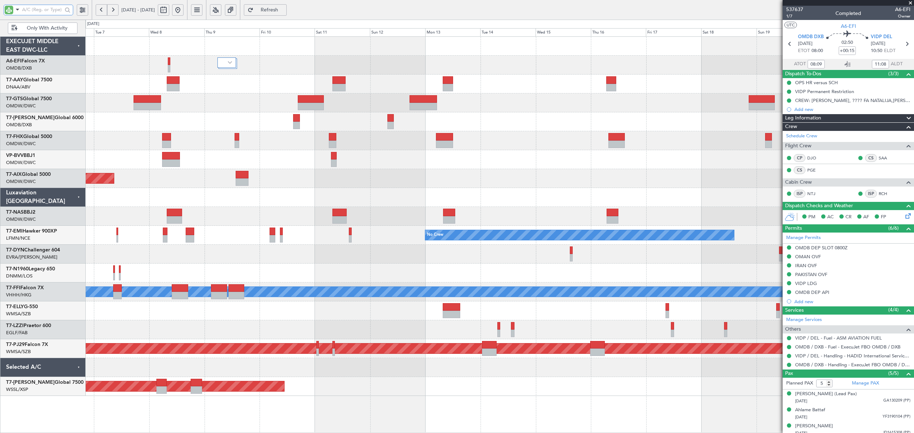
click at [268, 253] on div at bounding box center [499, 254] width 828 height 19
type input "[PERSON_NAME] (ANI)"
type input "7352"
type input "Anita Mani (ANI)"
type input "7352"
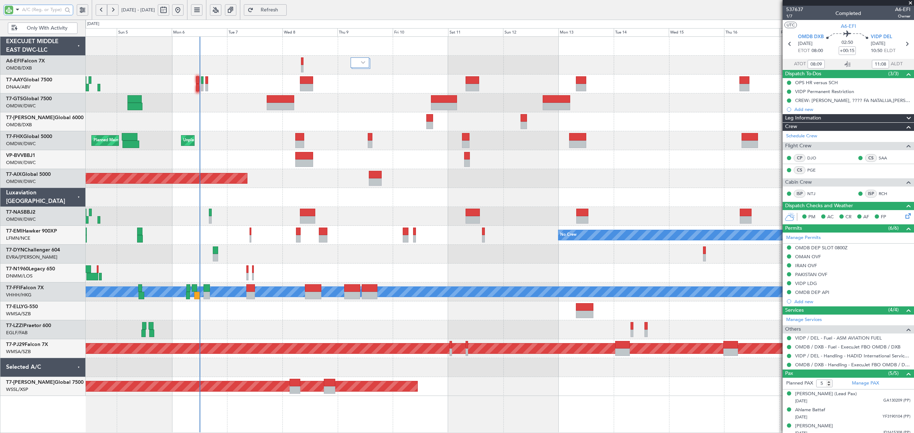
click at [284, 71] on div "AOG Maint [GEOGRAPHIC_DATA] (Dubai Intl)" at bounding box center [499, 65] width 828 height 19
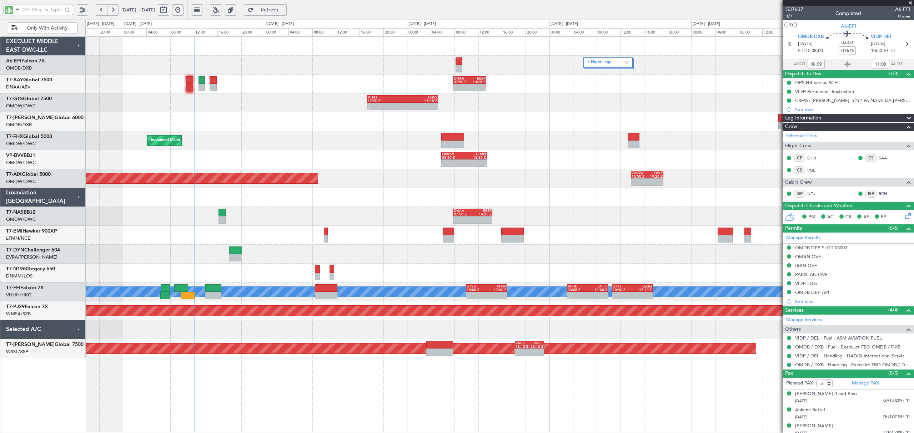
click at [227, 88] on div "- - DNAA 07:50 Z EBBR 13:25 Z - - EBBR 07:50 Z DNAA 13:35 Z" at bounding box center [499, 84] width 828 height 19
click at [284, 12] on span "Refresh" at bounding box center [269, 9] width 29 height 5
click at [295, 132] on div "Unplanned Maint Dubai (Al Maktoum Intl) 02:47 Z 09:55 Z WSSL 02:20 Z OMDW 09:05…" at bounding box center [499, 140] width 828 height 19
type input "[PERSON_NAME] (ANI)"
type input "7352"
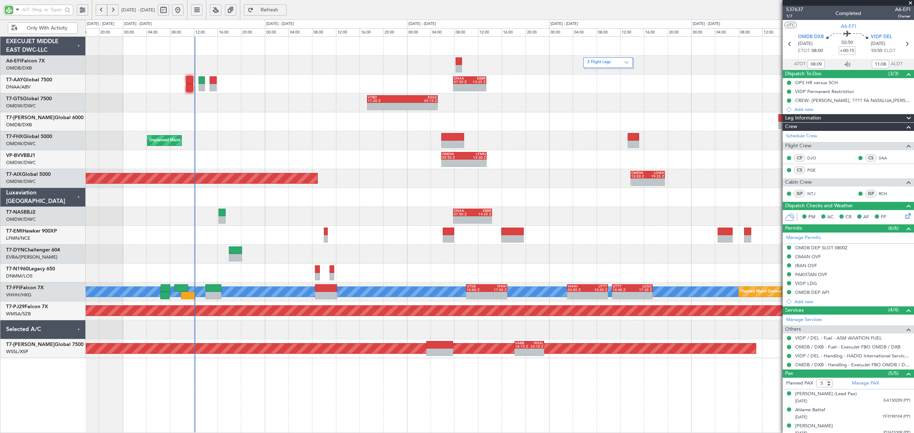
click at [290, 102] on div "- - VTBD 17:20 Z EGSS 05:15 Z - - EGSS 16:50 Z VTBD 04:05 Z 04:55 Z 11:20 Z OMD…" at bounding box center [499, 102] width 828 height 19
type input "[PERSON_NAME] (ANI)"
type input "7352"
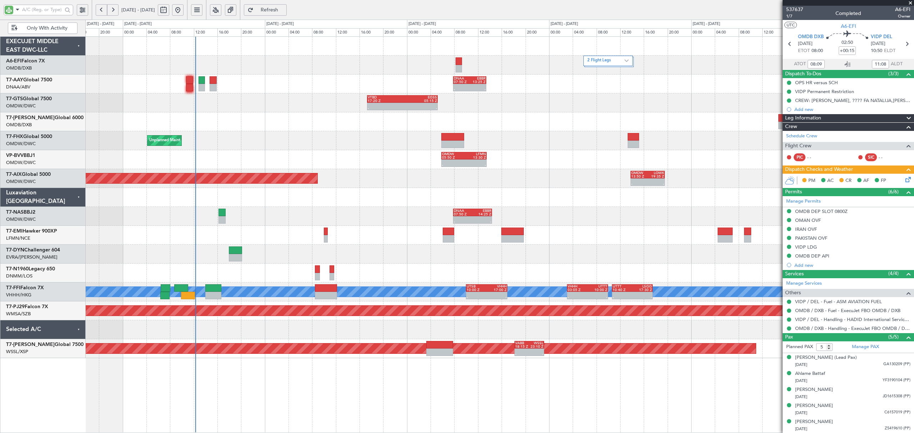
type input "[PERSON_NAME] (ANI)"
type input "7352"
